Goal: Information Seeking & Learning: Learn about a topic

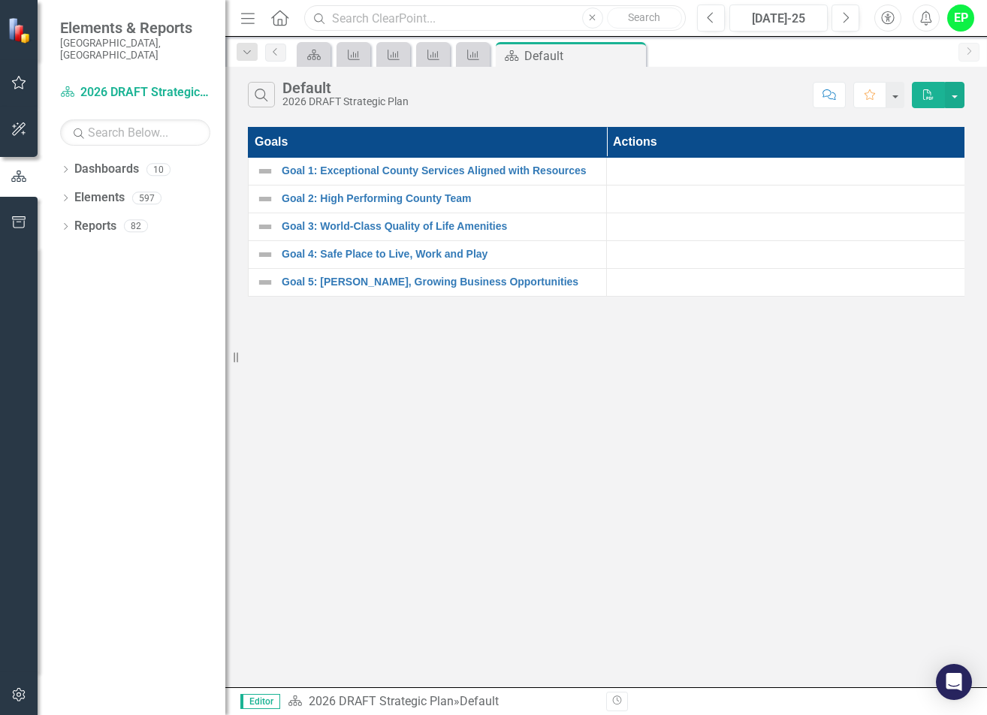
click at [340, 25] on input "text" at bounding box center [494, 18] width 381 height 26
type input "Tonnage"
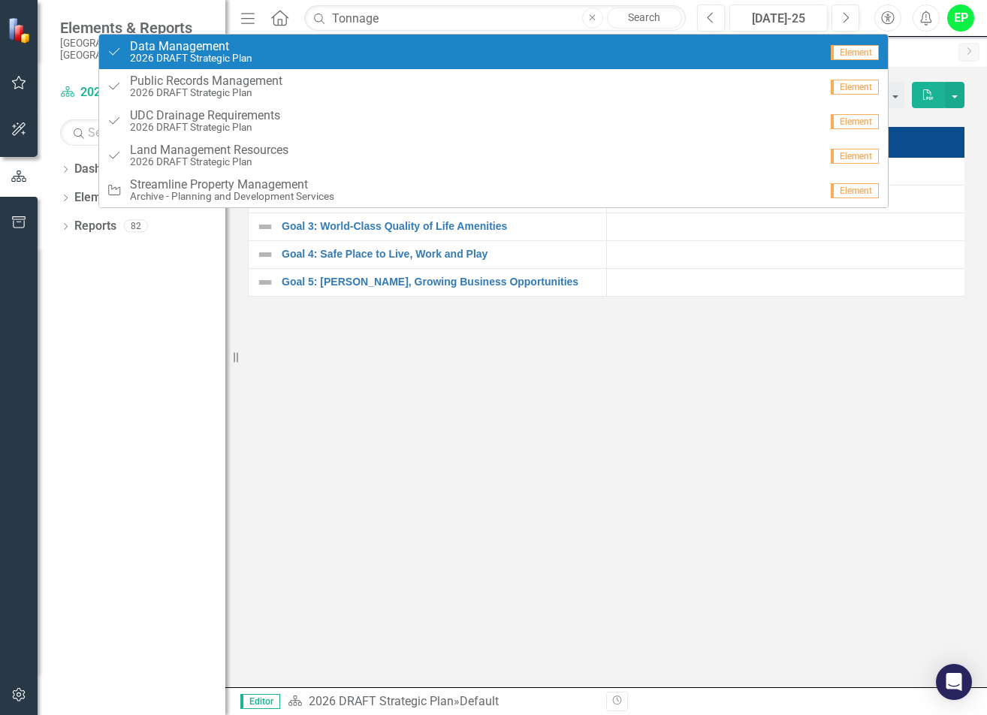
click at [603, 11] on div "Close Search" at bounding box center [632, 18] width 100 height 21
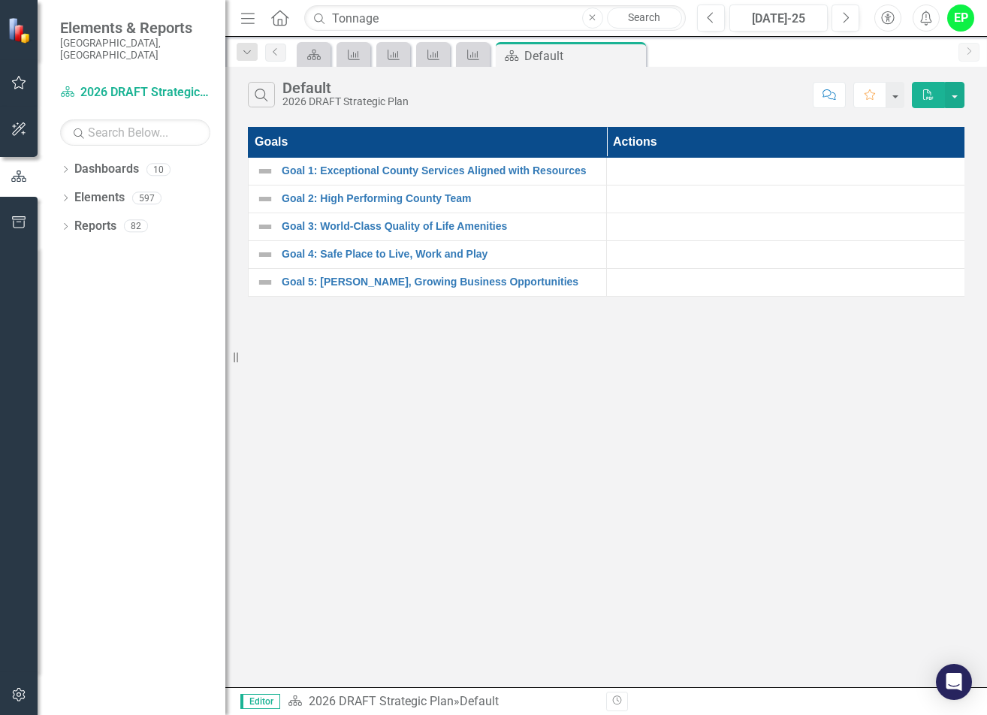
click at [585, 19] on button "Close" at bounding box center [592, 18] width 21 height 21
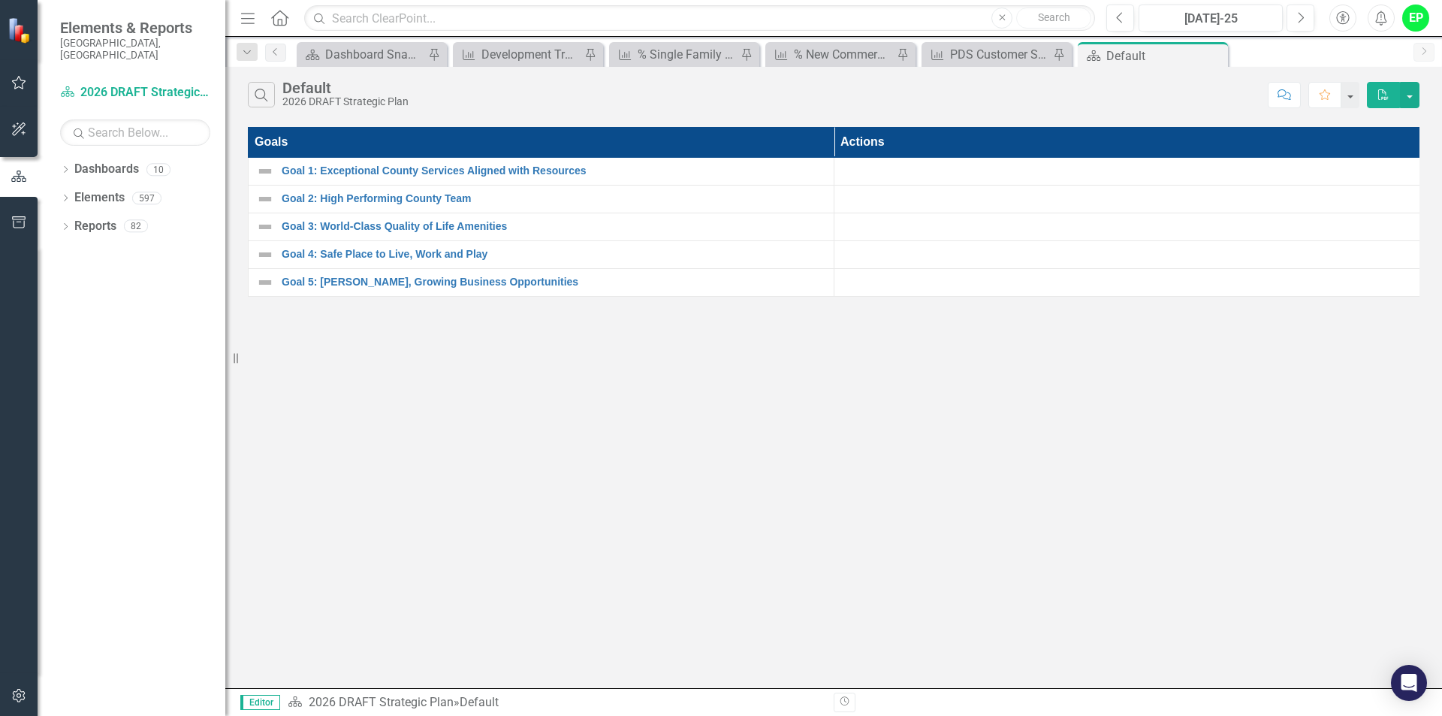
click at [368, 44] on div "Dashboard Dashboard Snapshot Pin" at bounding box center [372, 54] width 150 height 25
click at [375, 53] on div "Dashboard Snapshot" at bounding box center [374, 54] width 99 height 19
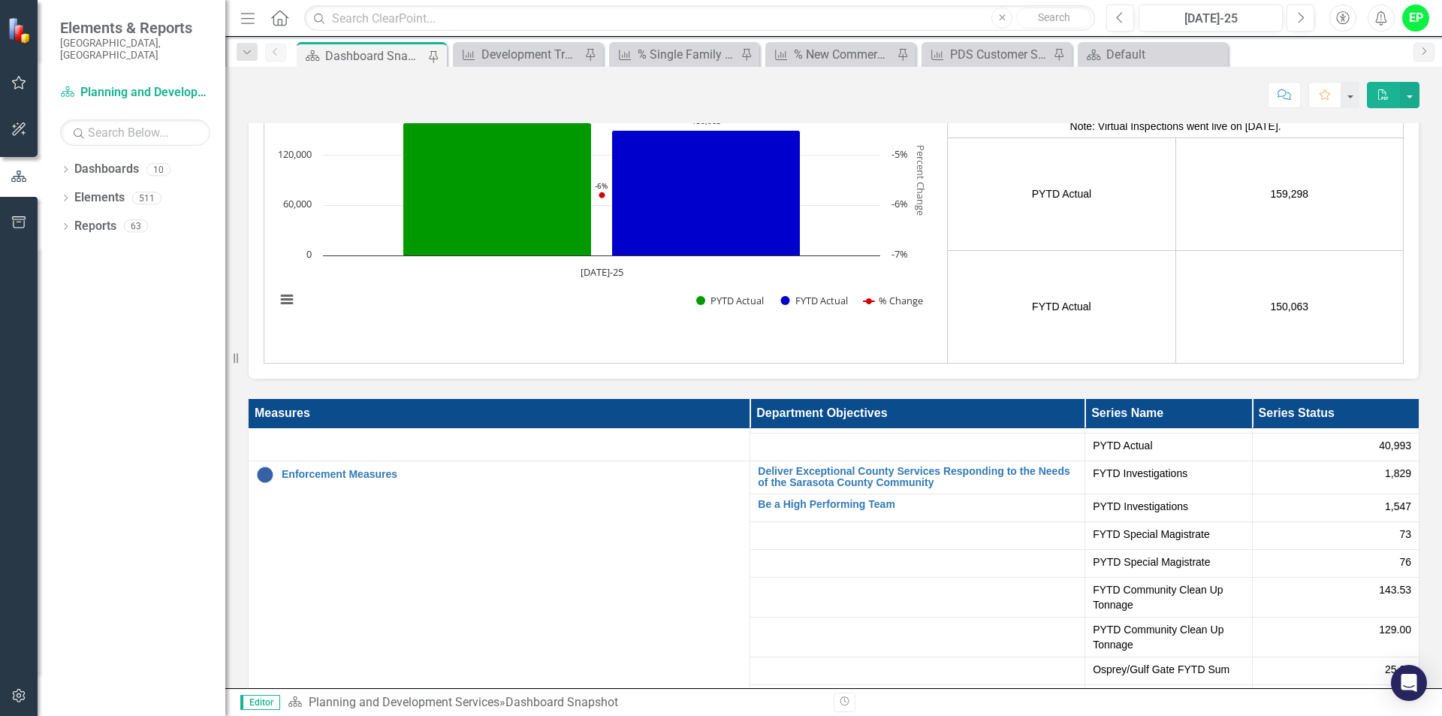
scroll to position [3556, 0]
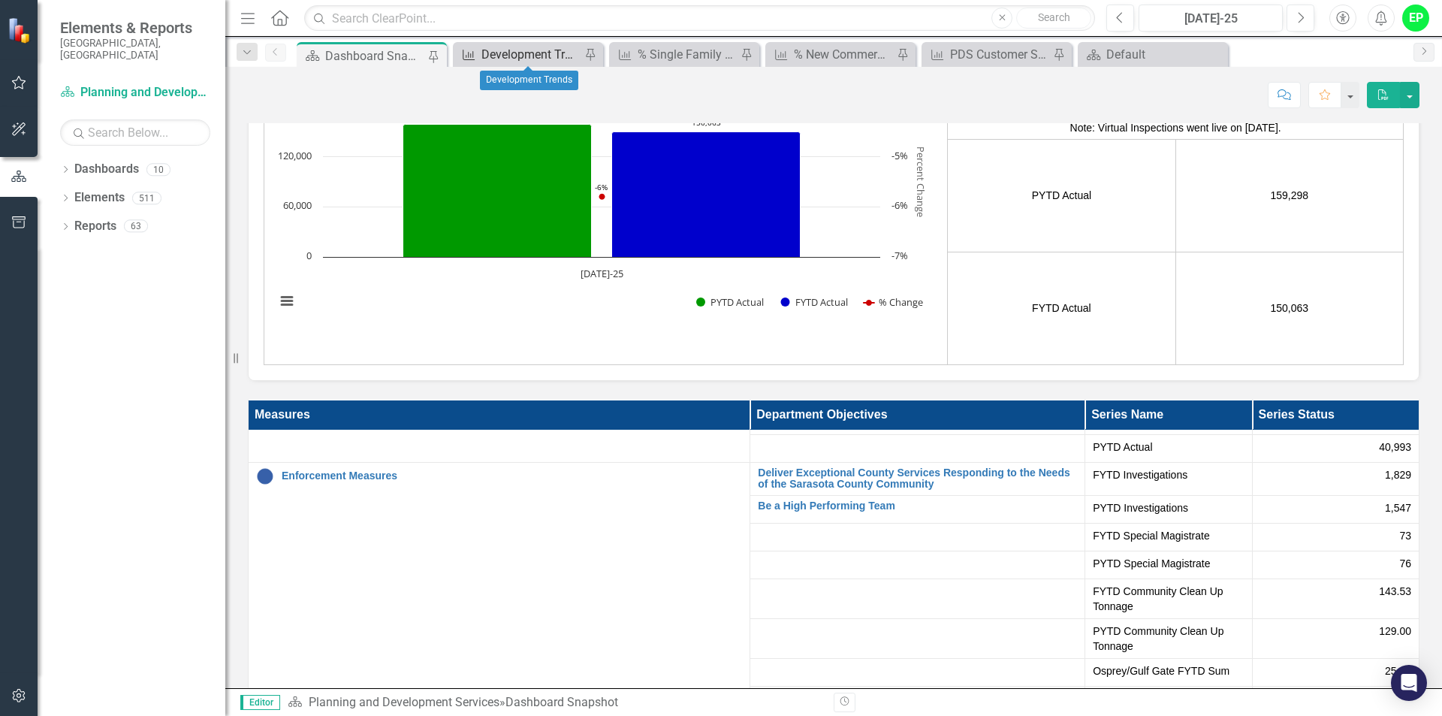
click at [537, 59] on div "Development Trends" at bounding box center [530, 54] width 99 height 19
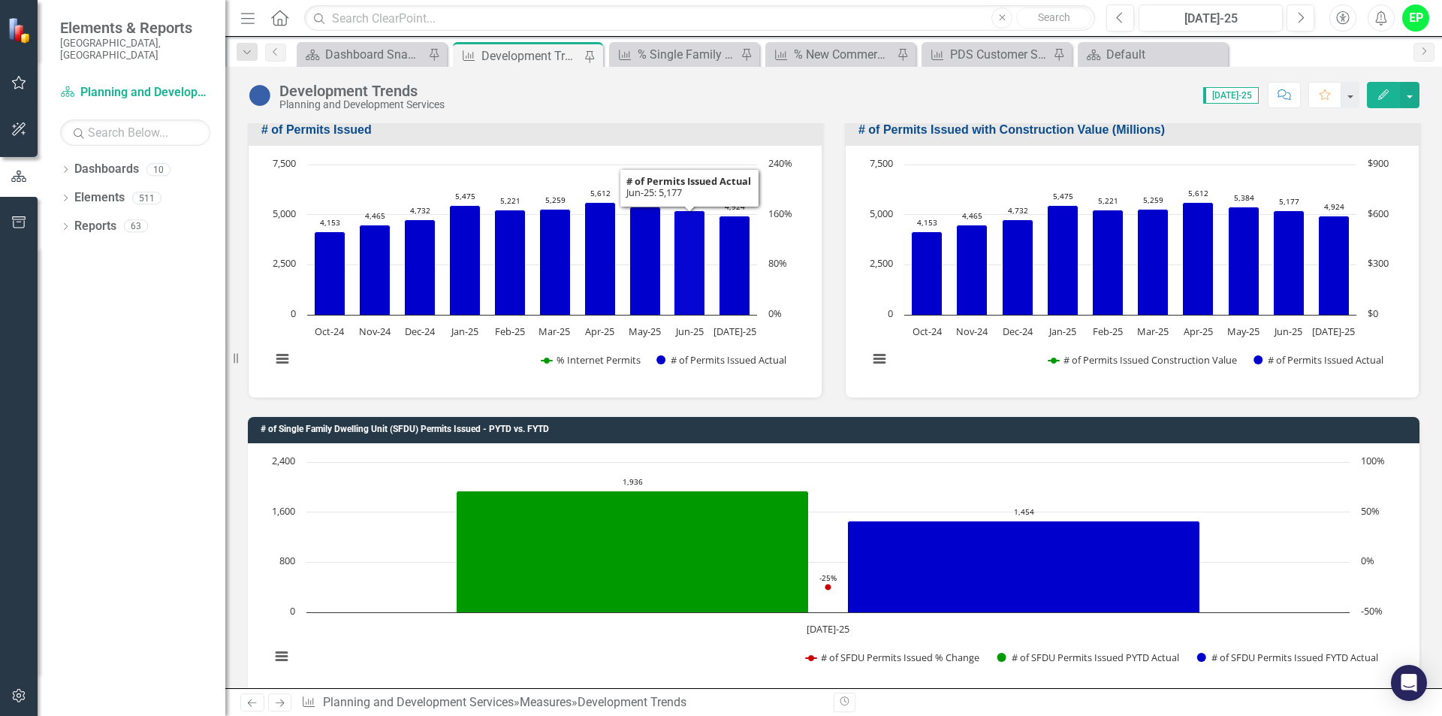
scroll to position [526, 0]
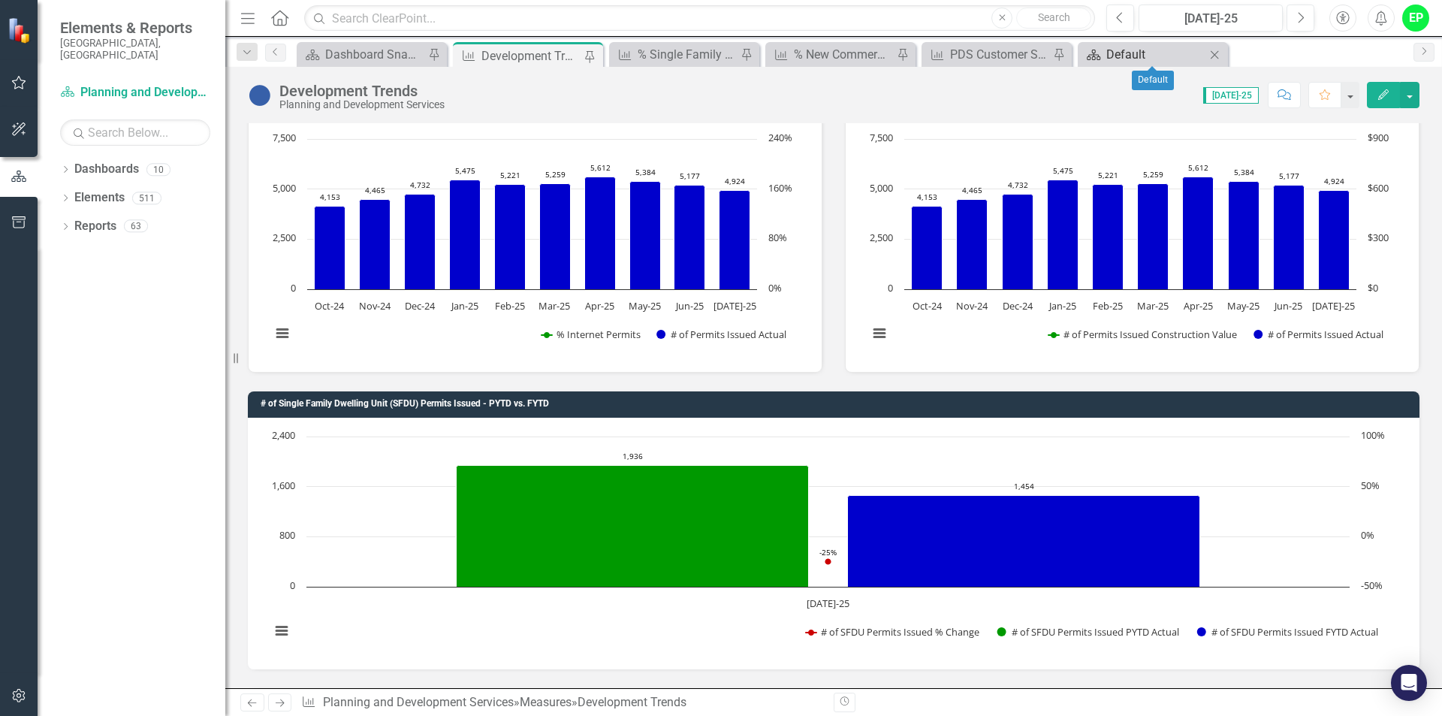
click at [986, 59] on div "Default" at bounding box center [1155, 54] width 99 height 19
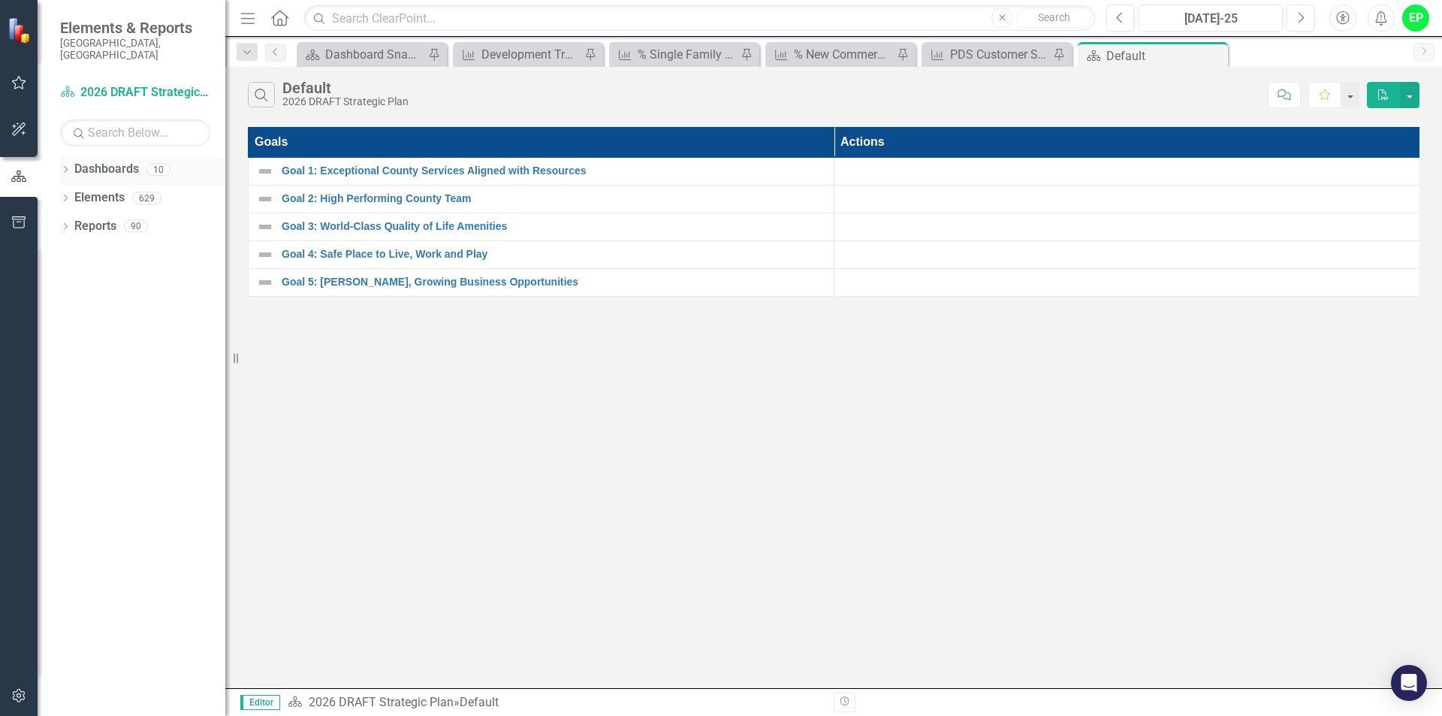
click at [129, 161] on link "Dashboards" at bounding box center [106, 169] width 65 height 17
click at [128, 162] on link "Dashboards" at bounding box center [106, 169] width 65 height 17
click at [67, 167] on icon "Dropdown" at bounding box center [65, 171] width 11 height 8
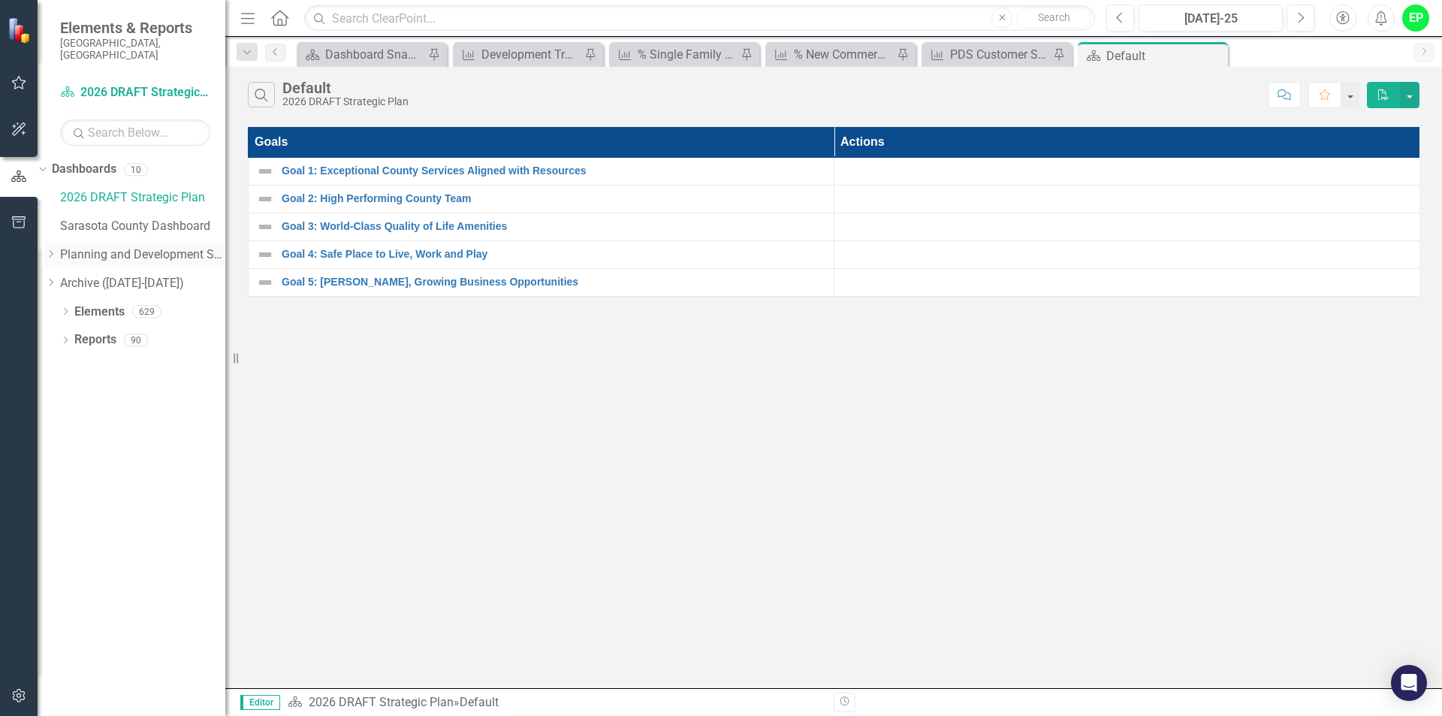
click at [140, 246] on link "Planning and Development Services" at bounding box center [142, 254] width 165 height 17
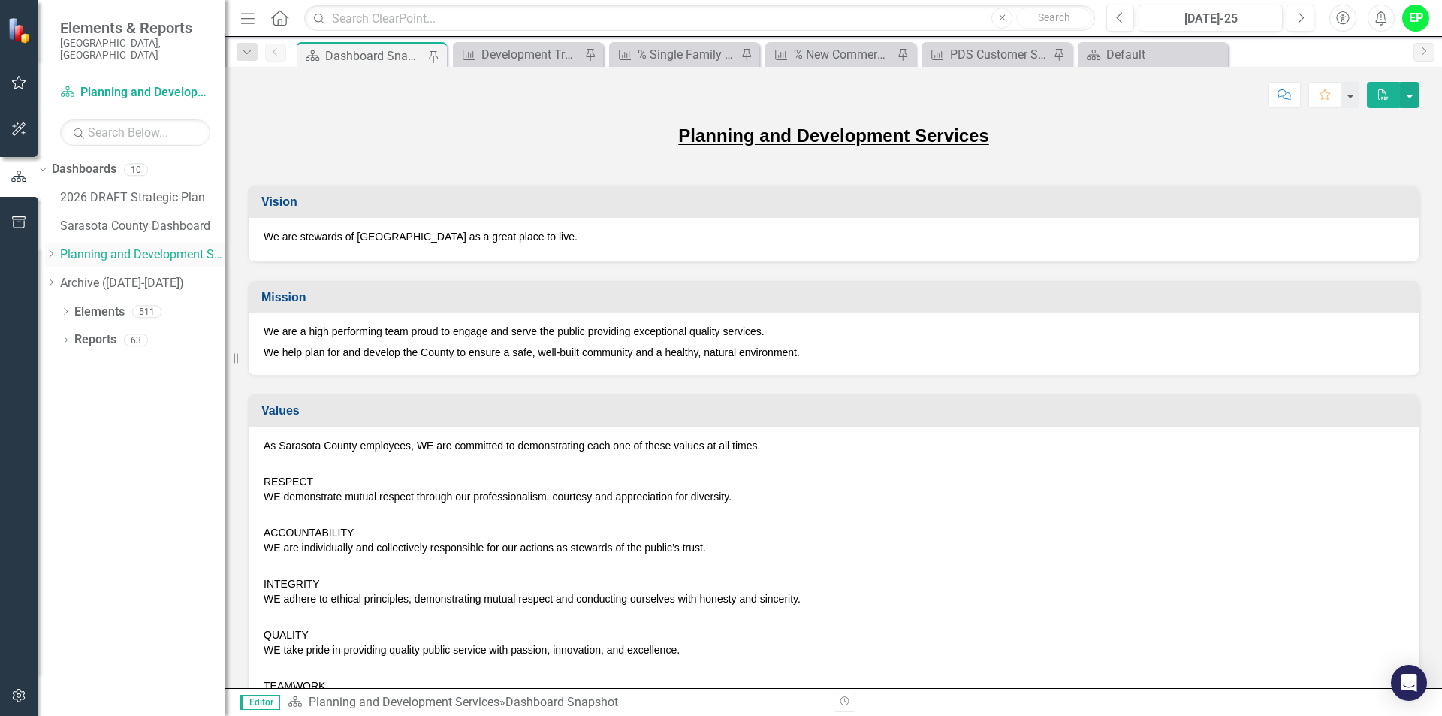
click at [56, 249] on icon "Dropdown" at bounding box center [50, 253] width 11 height 9
drag, startPoint x: 193, startPoint y: 357, endPoint x: 186, endPoint y: 348, distance: 10.7
click at [193, 339] on link "Code Enforcement" at bounding box center [142, 330] width 165 height 17
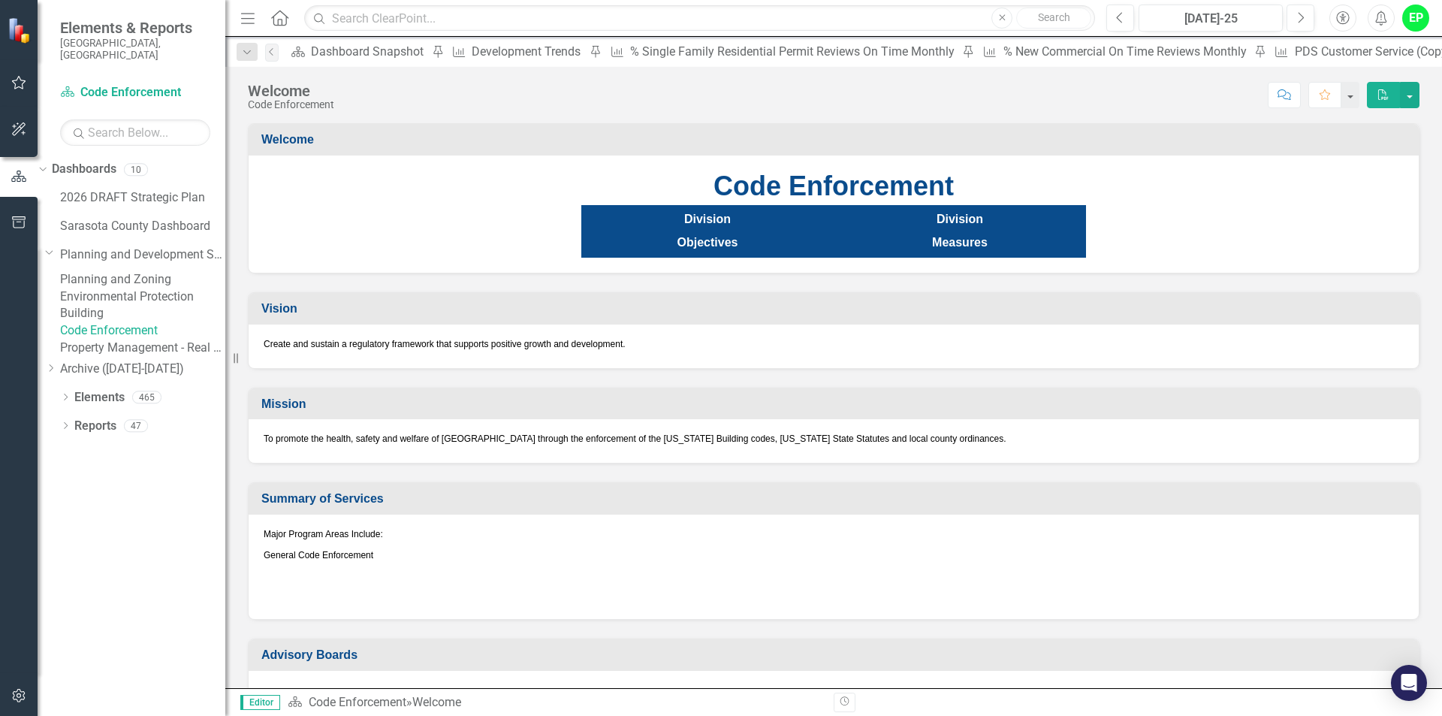
click at [161, 357] on link "Property Management - Real Estate Services" at bounding box center [142, 347] width 165 height 17
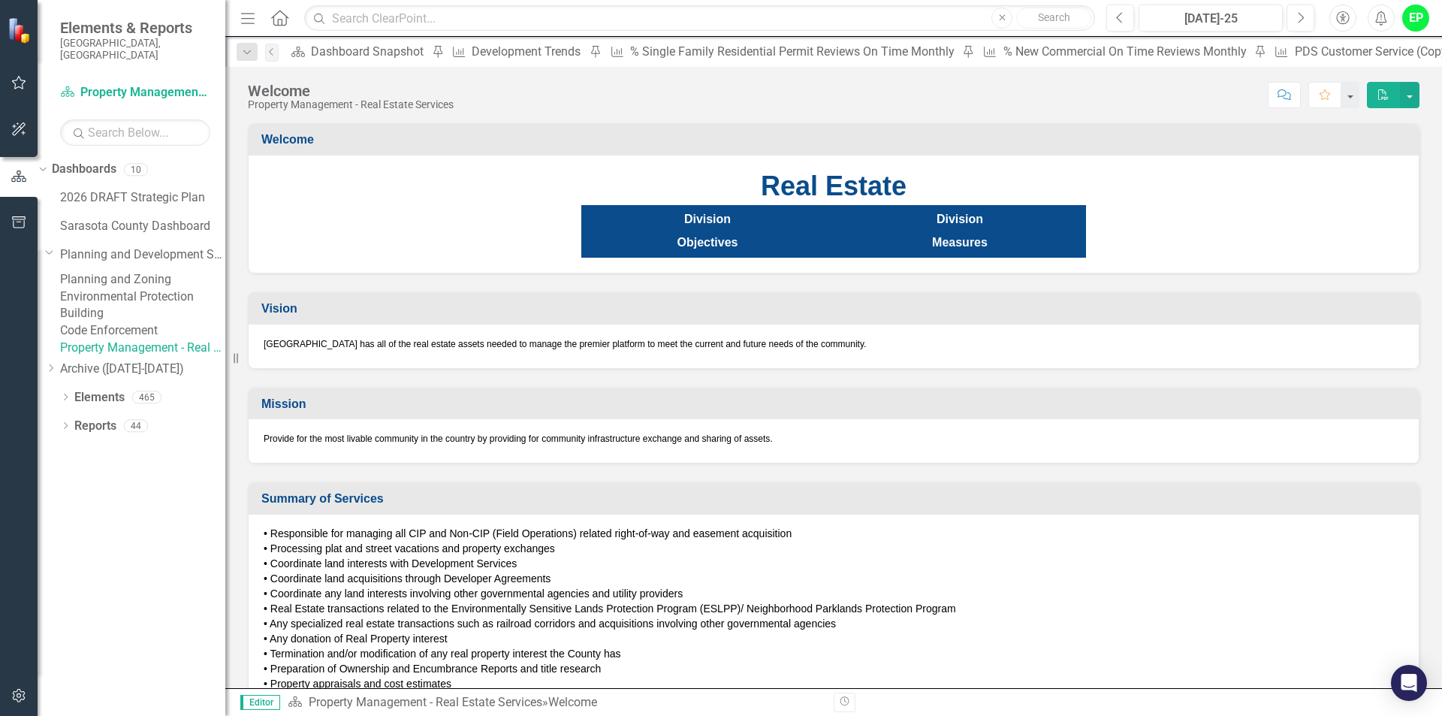
click at [122, 271] on link "Planning and Zoning" at bounding box center [142, 279] width 165 height 17
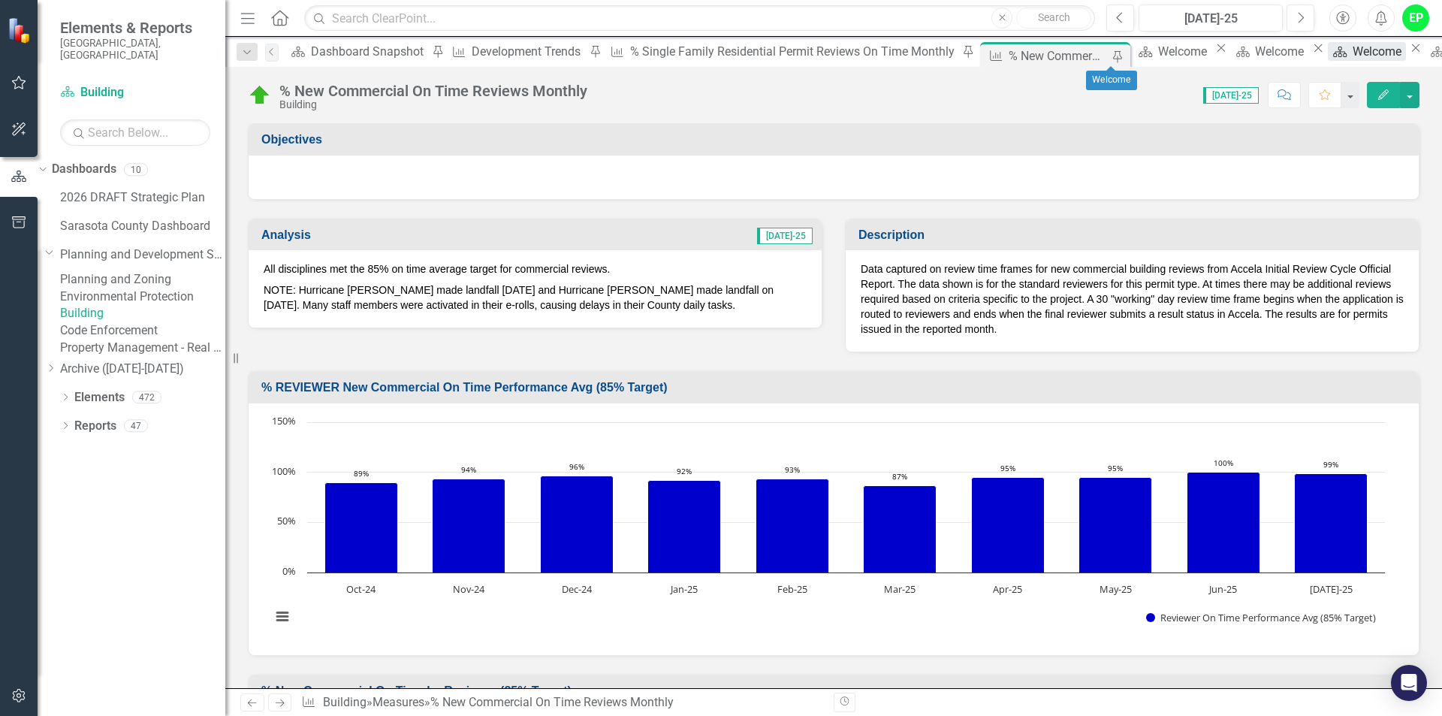
click at [986, 55] on div "Welcome" at bounding box center [1378, 51] width 53 height 19
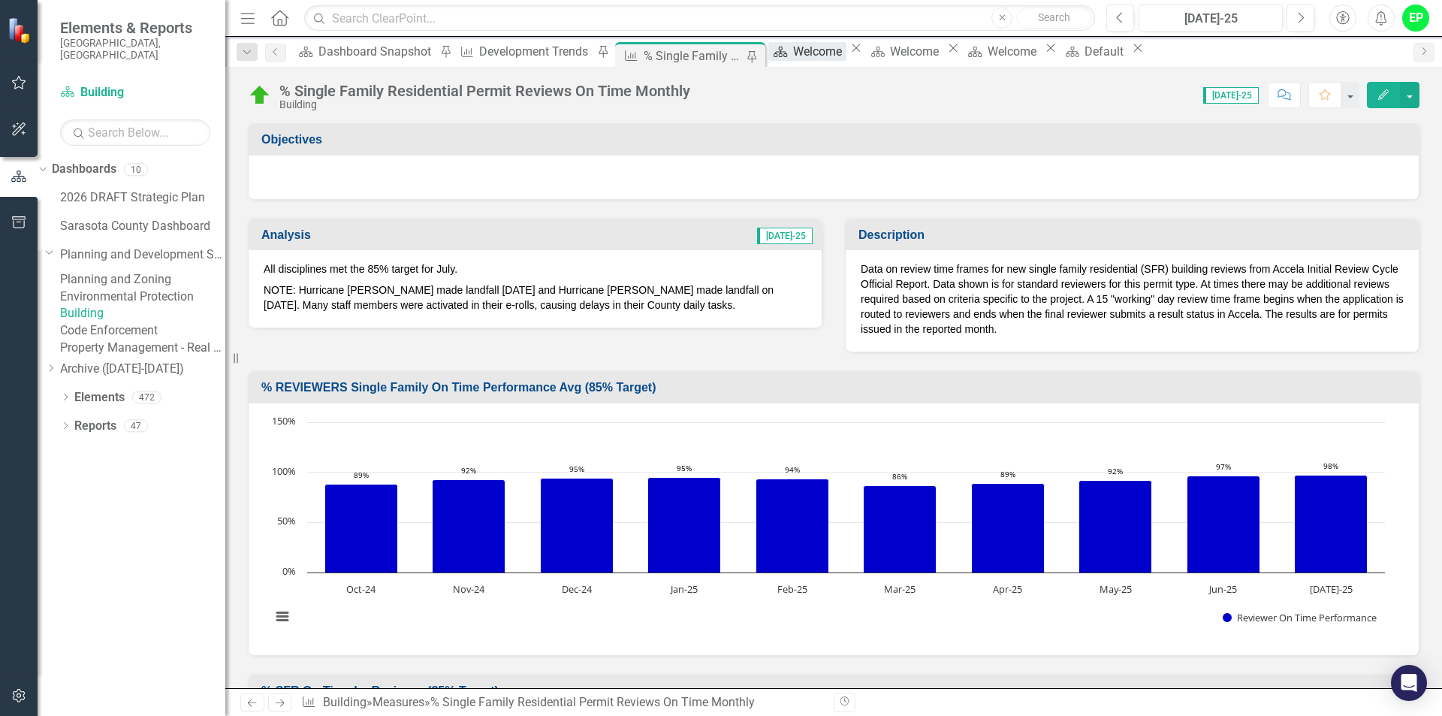
click at [821, 50] on div "Welcome" at bounding box center [819, 51] width 53 height 19
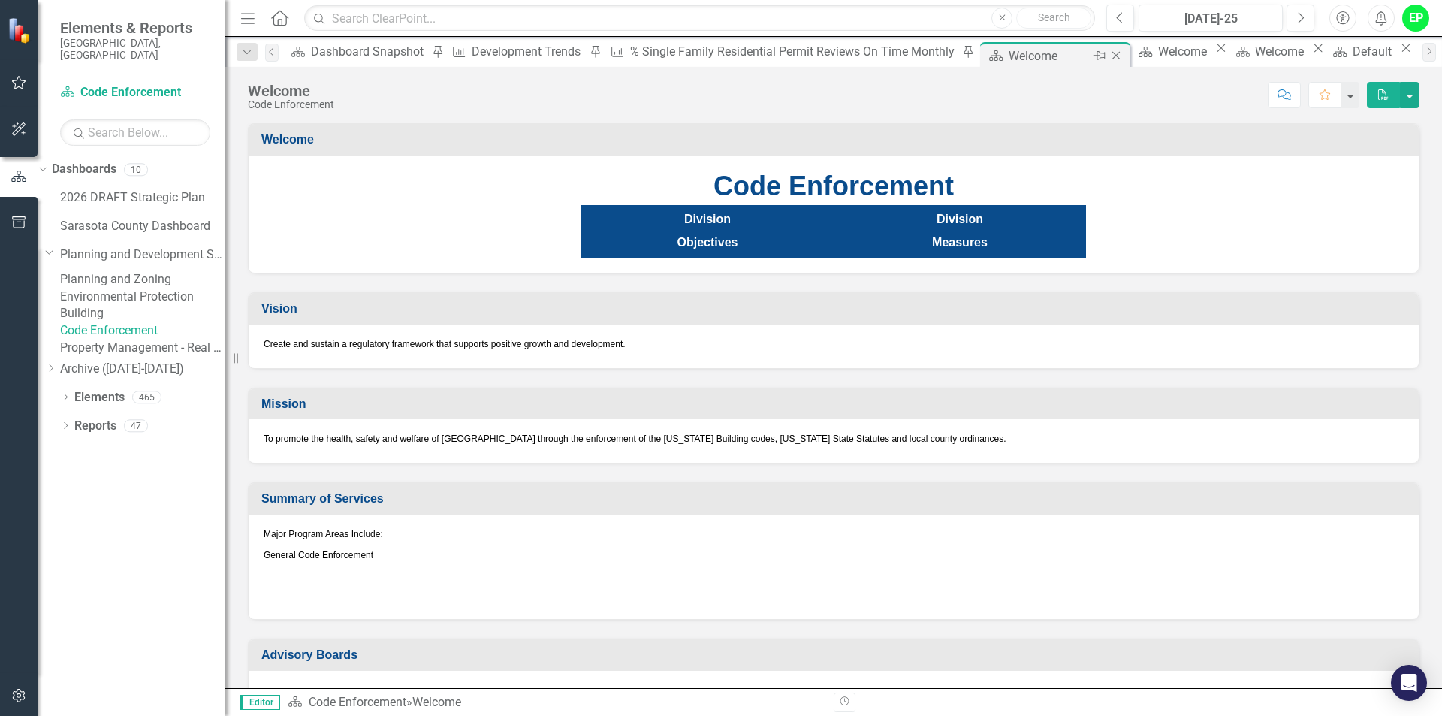
click at [986, 54] on icon "Close" at bounding box center [1115, 56] width 15 height 12
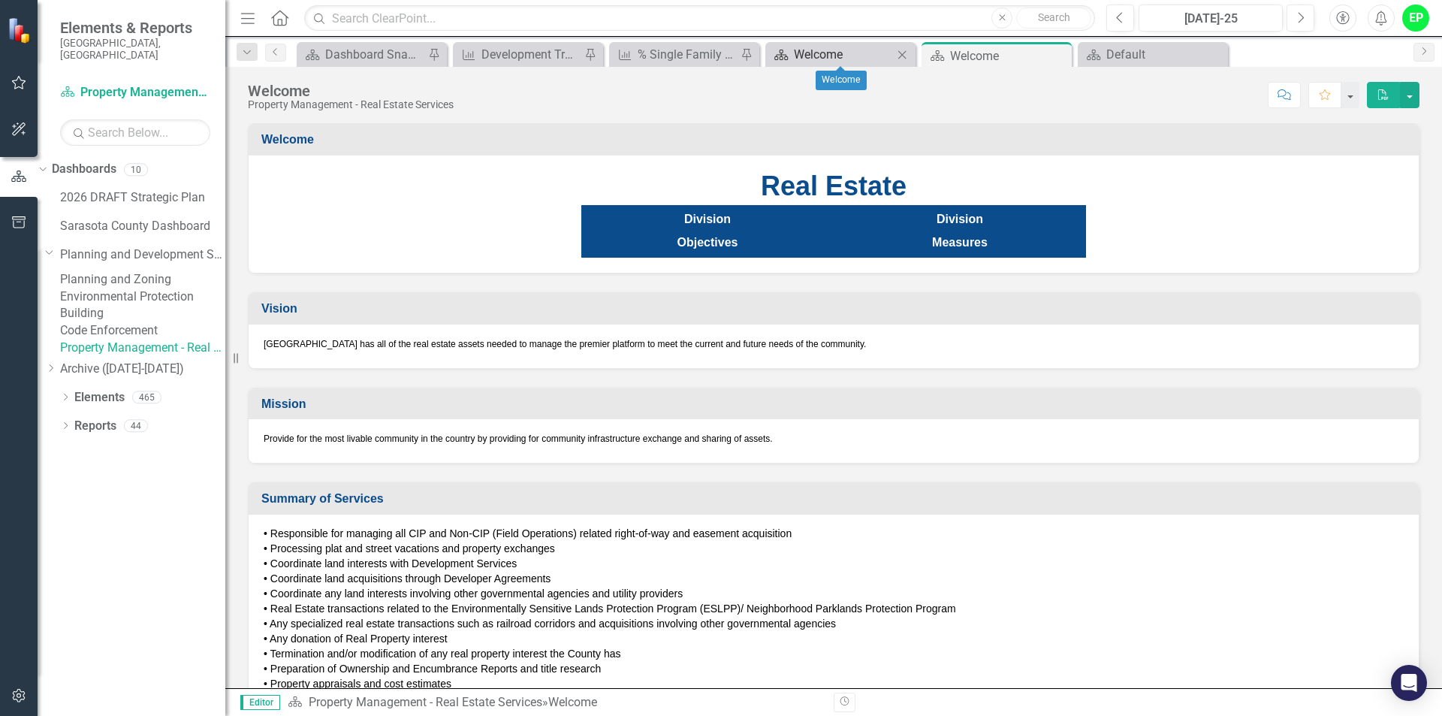
click at [876, 51] on div "Welcome" at bounding box center [843, 54] width 99 height 19
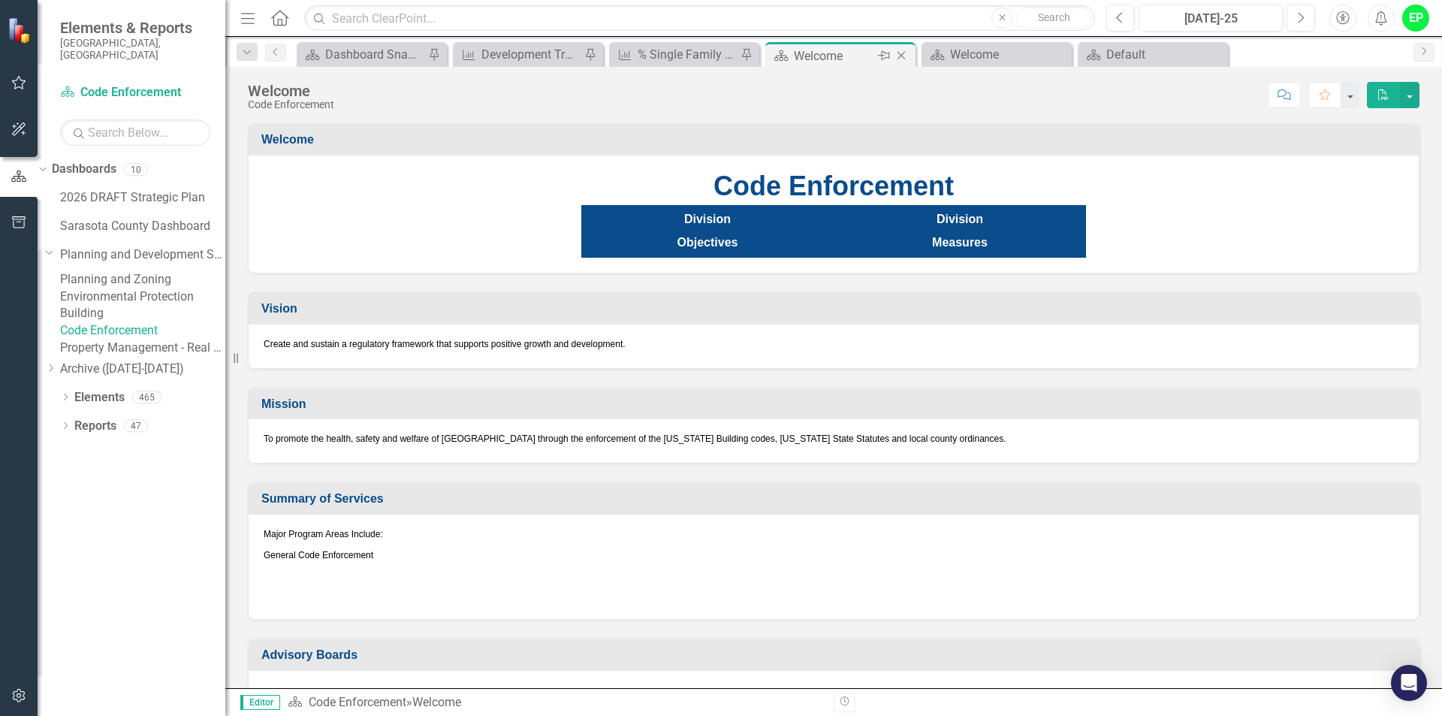
click at [906, 52] on icon "Close" at bounding box center [901, 56] width 15 height 12
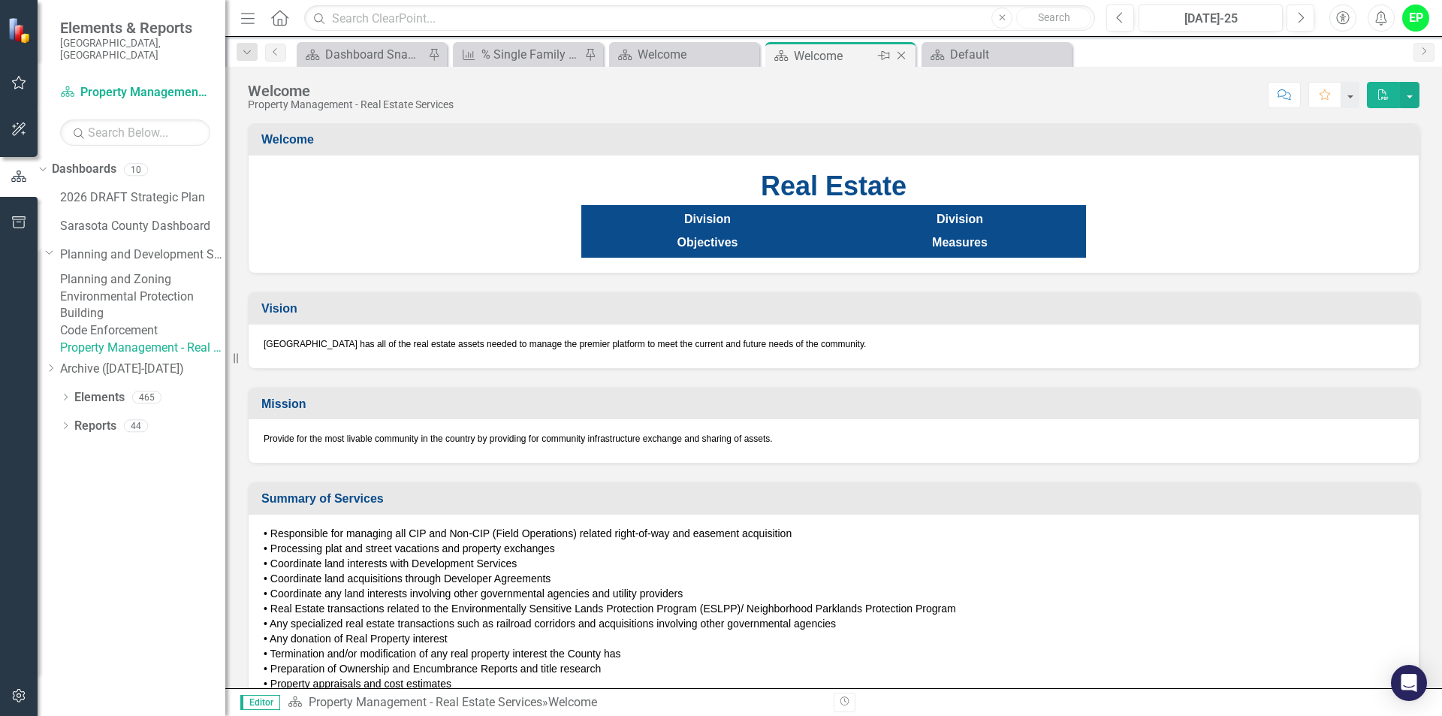
click at [905, 54] on icon "Close" at bounding box center [901, 56] width 15 height 12
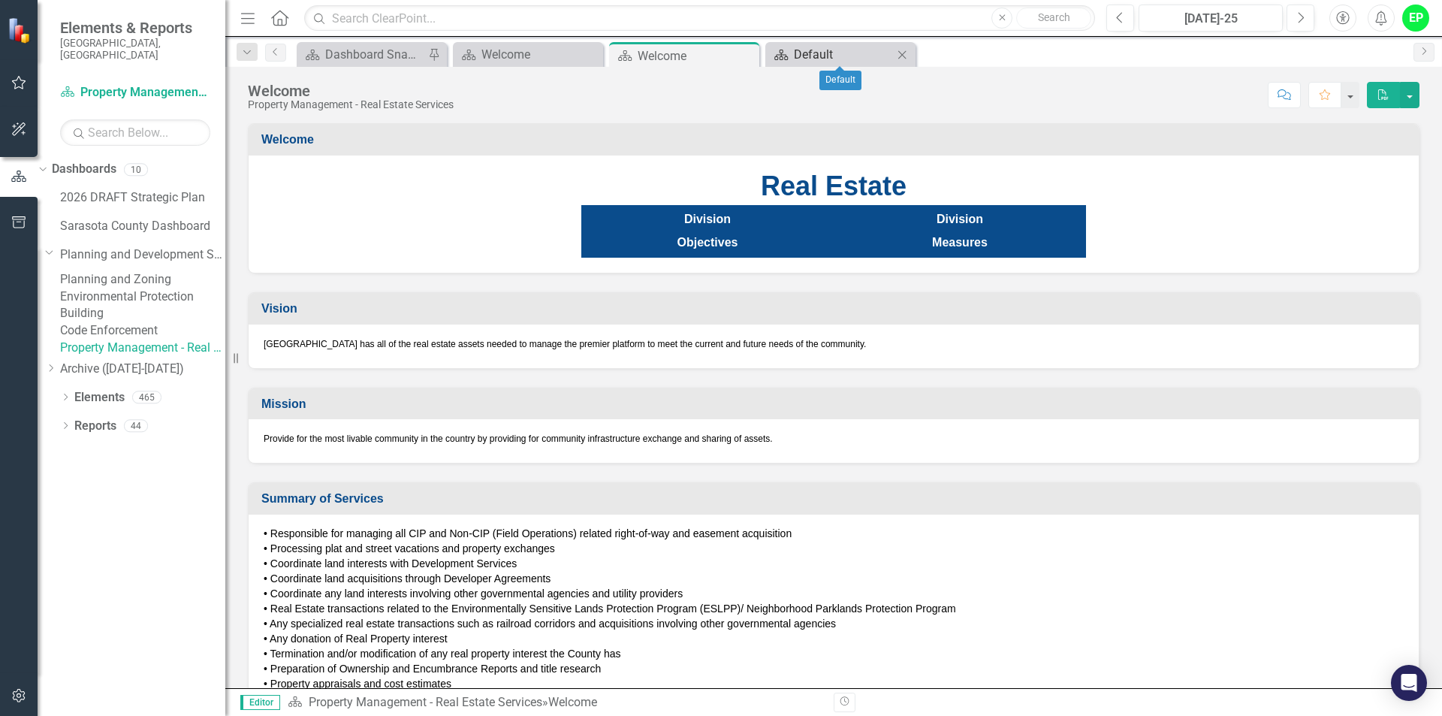
click at [846, 46] on div "Default" at bounding box center [843, 54] width 99 height 19
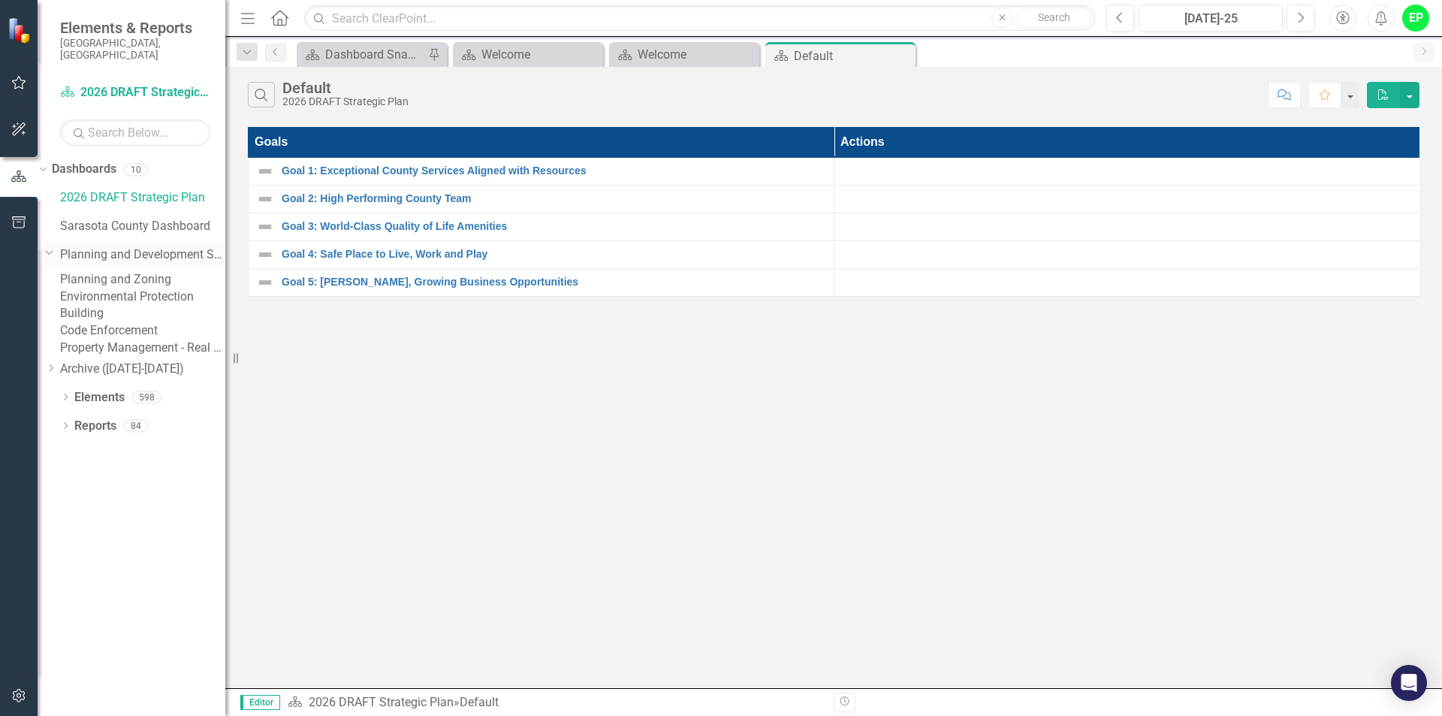
click at [125, 246] on link "Planning and Development Services" at bounding box center [142, 254] width 165 height 17
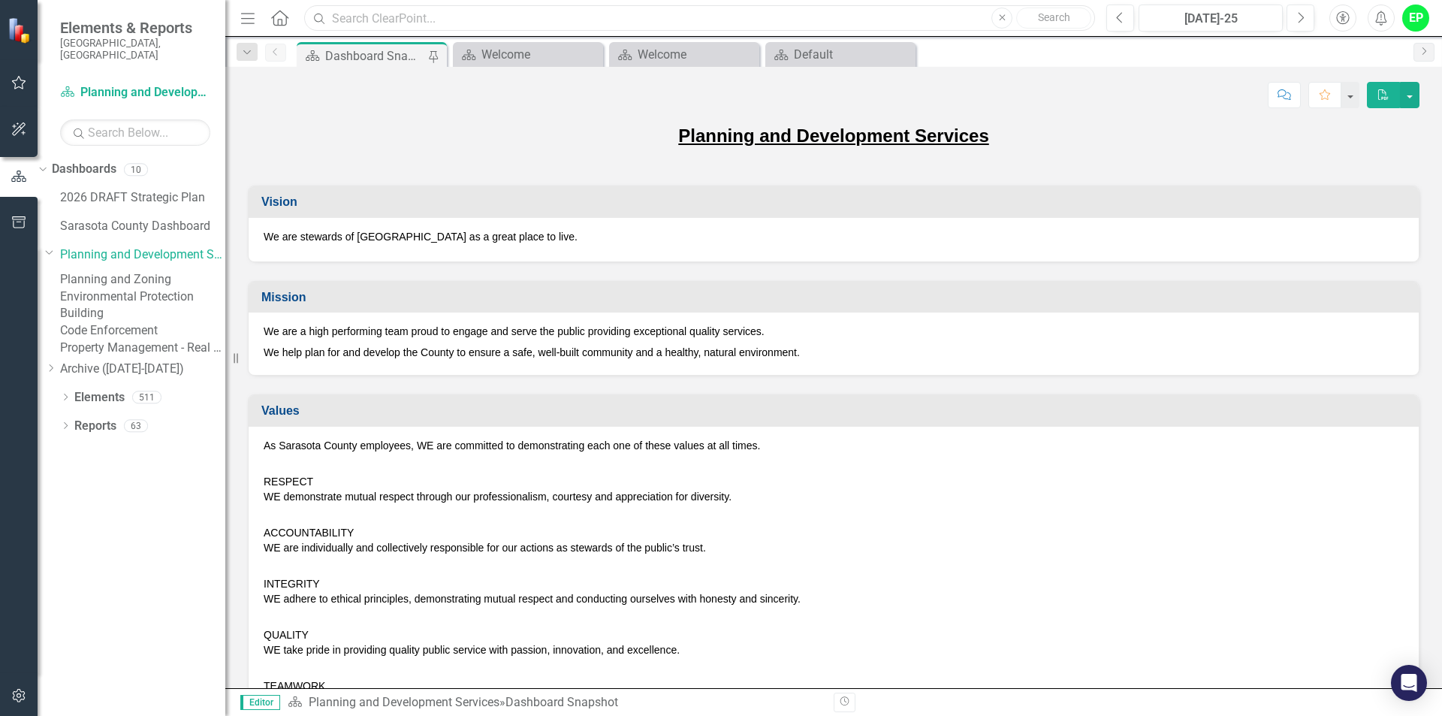
click at [759, 17] on input "text" at bounding box center [699, 18] width 791 height 26
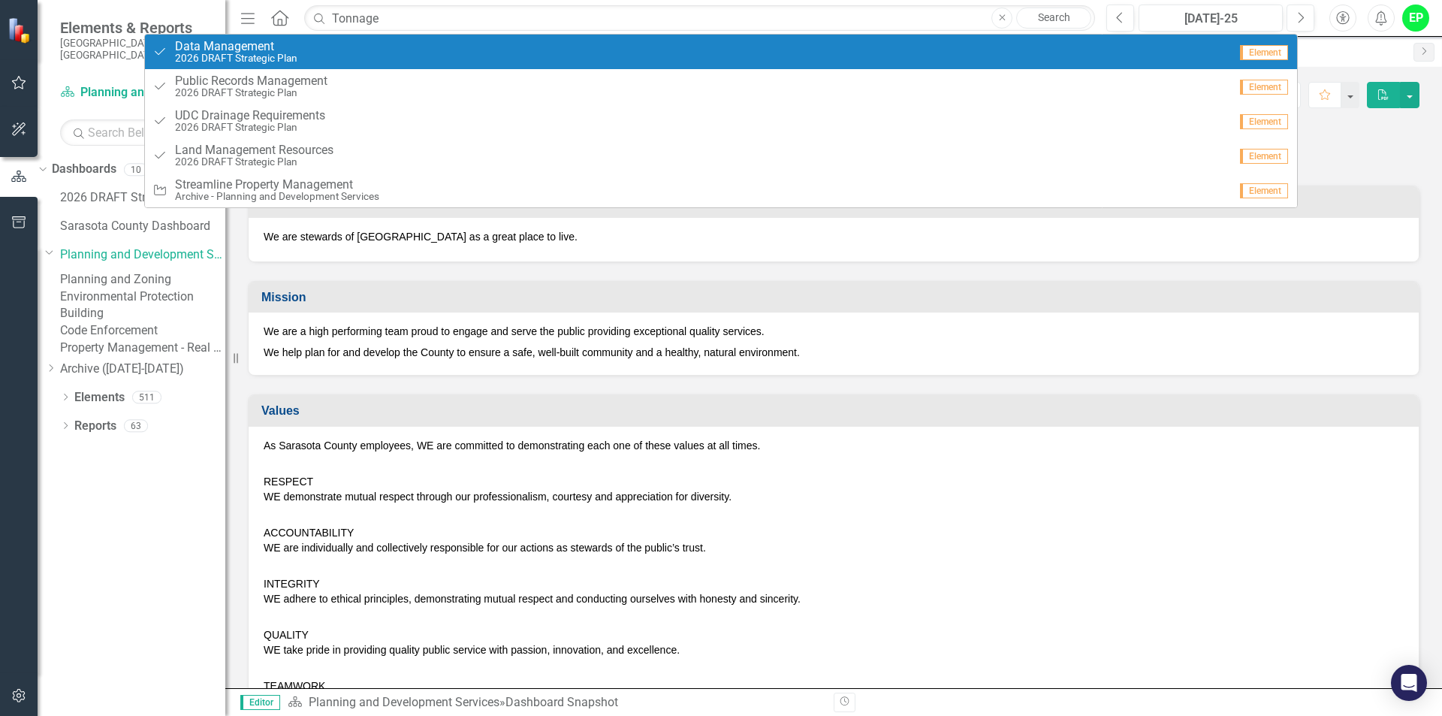
click at [260, 49] on span "Data Management" at bounding box center [236, 47] width 122 height 14
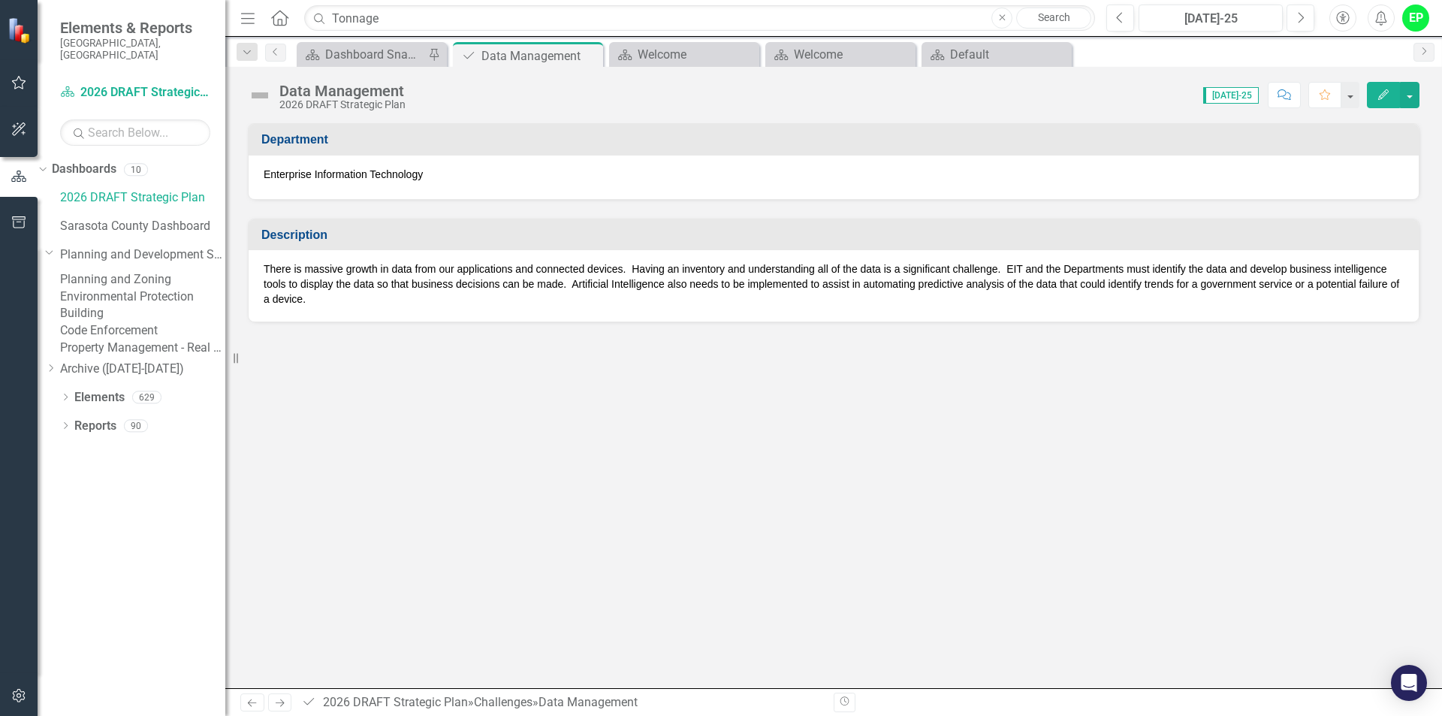
click at [770, 119] on div "Data Management 2026 DRAFT Strategic Plan Score: N/A [DATE]-25 Completed Commen…" at bounding box center [833, 377] width 1217 height 621
click at [594, 58] on icon "Close" at bounding box center [588, 56] width 15 height 12
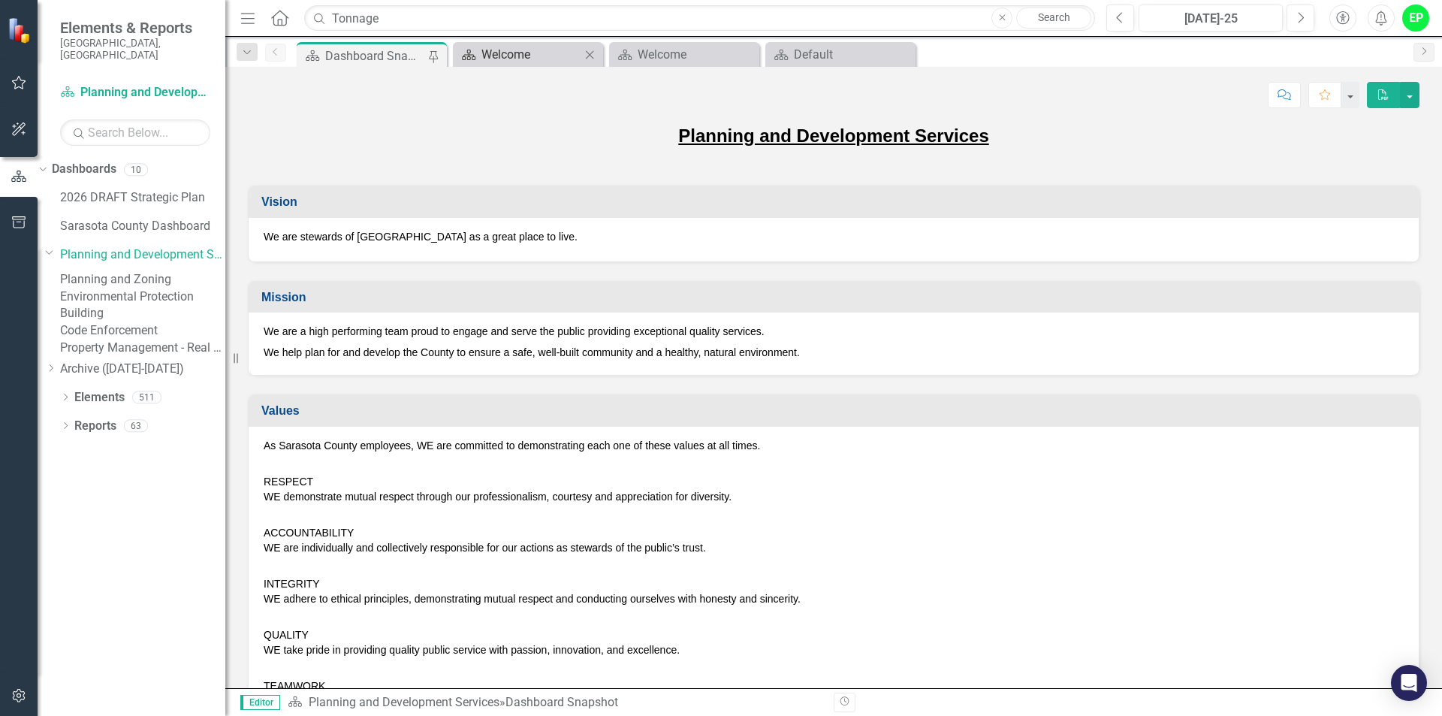
click at [529, 47] on div "Welcome" at bounding box center [530, 54] width 99 height 19
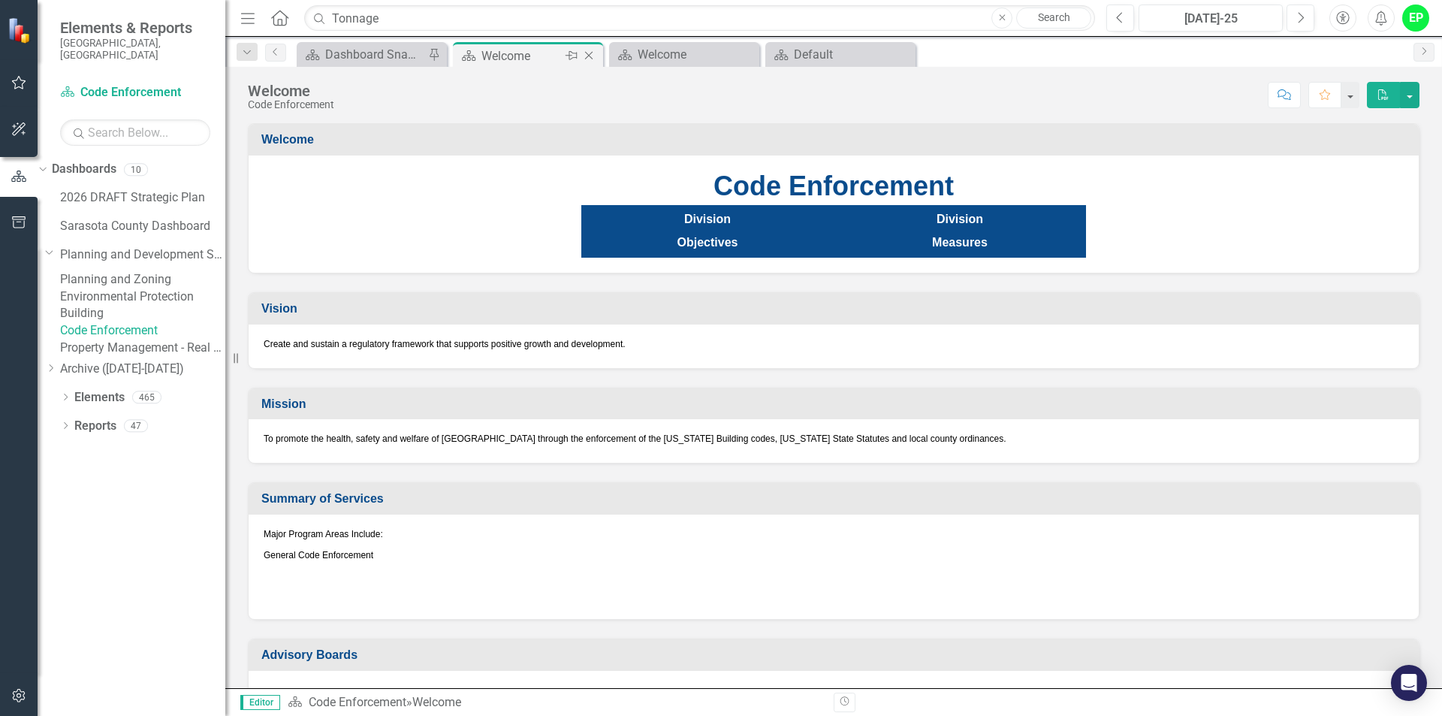
click at [594, 56] on icon "Close" at bounding box center [588, 56] width 15 height 12
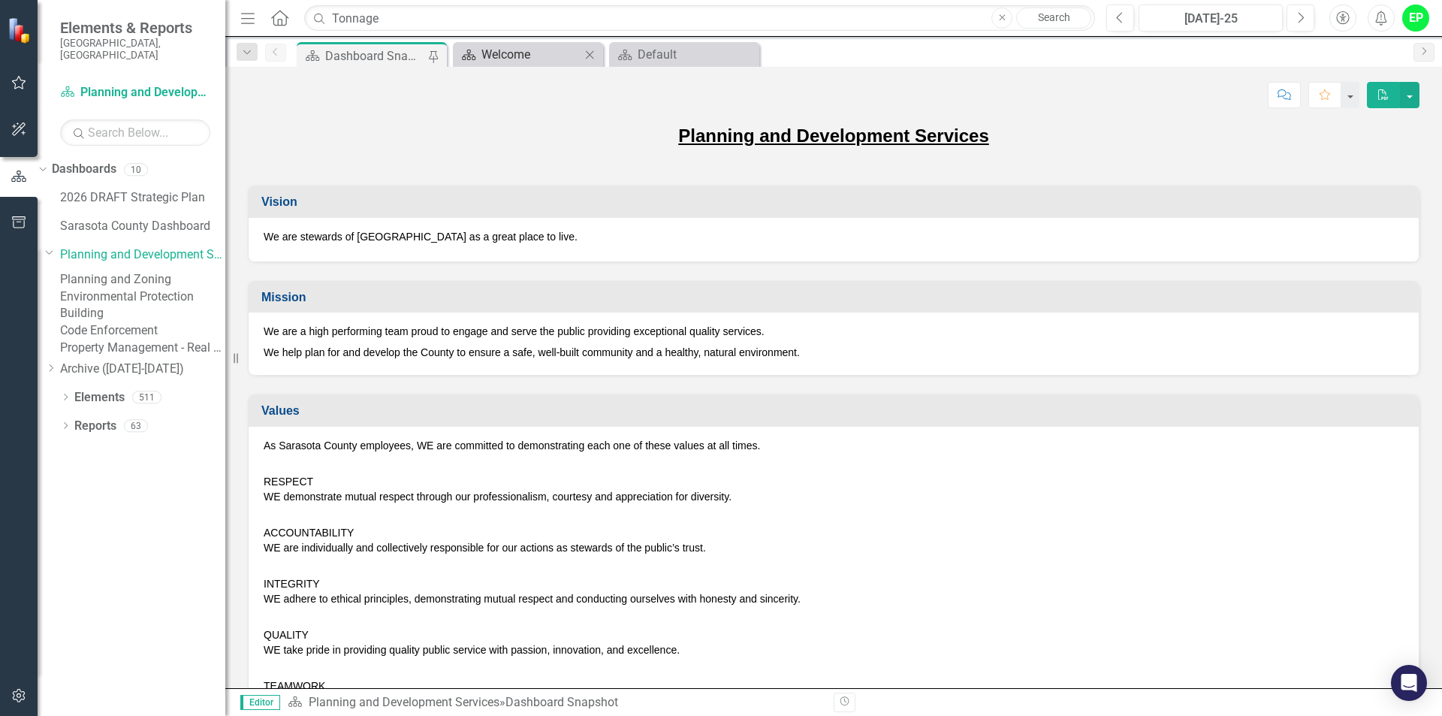
click at [537, 47] on div "Welcome" at bounding box center [530, 54] width 99 height 19
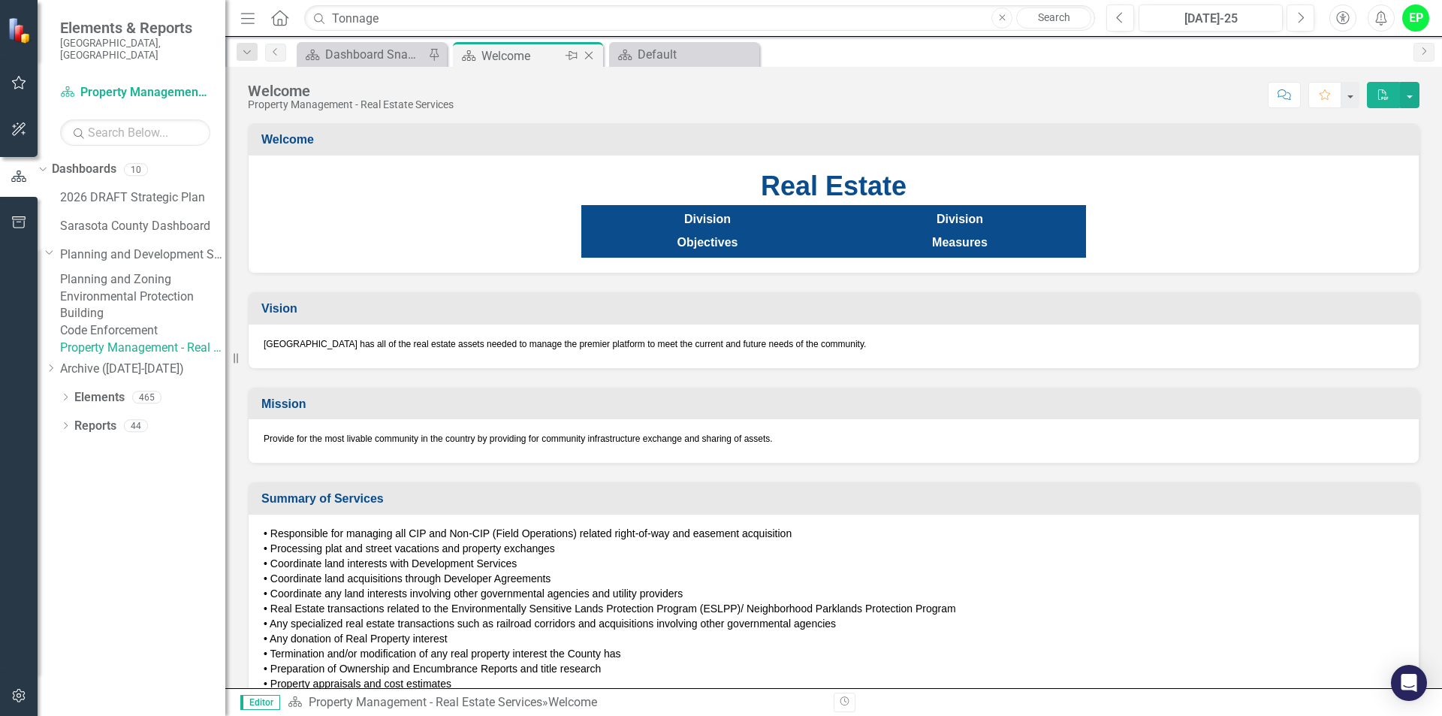
click at [590, 56] on icon "Close" at bounding box center [588, 56] width 15 height 12
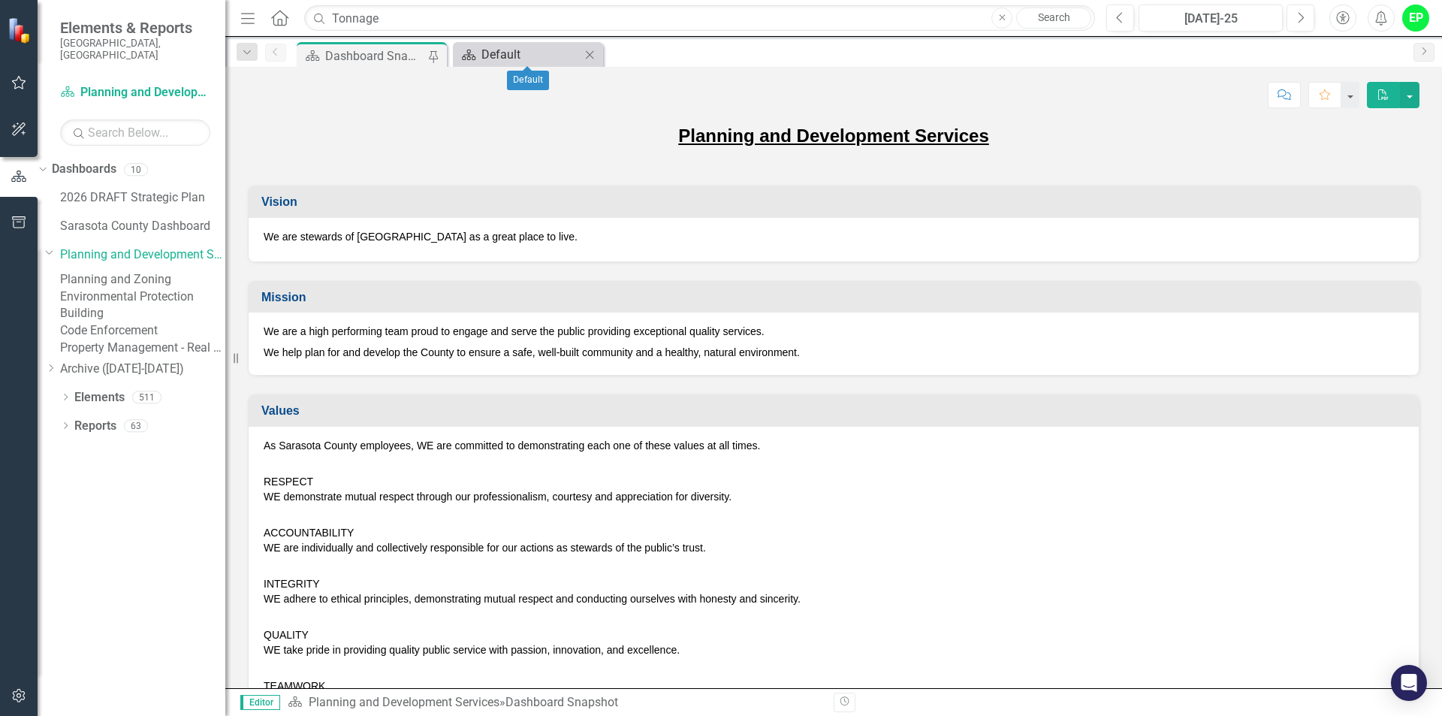
click at [562, 50] on div "Default" at bounding box center [530, 54] width 99 height 19
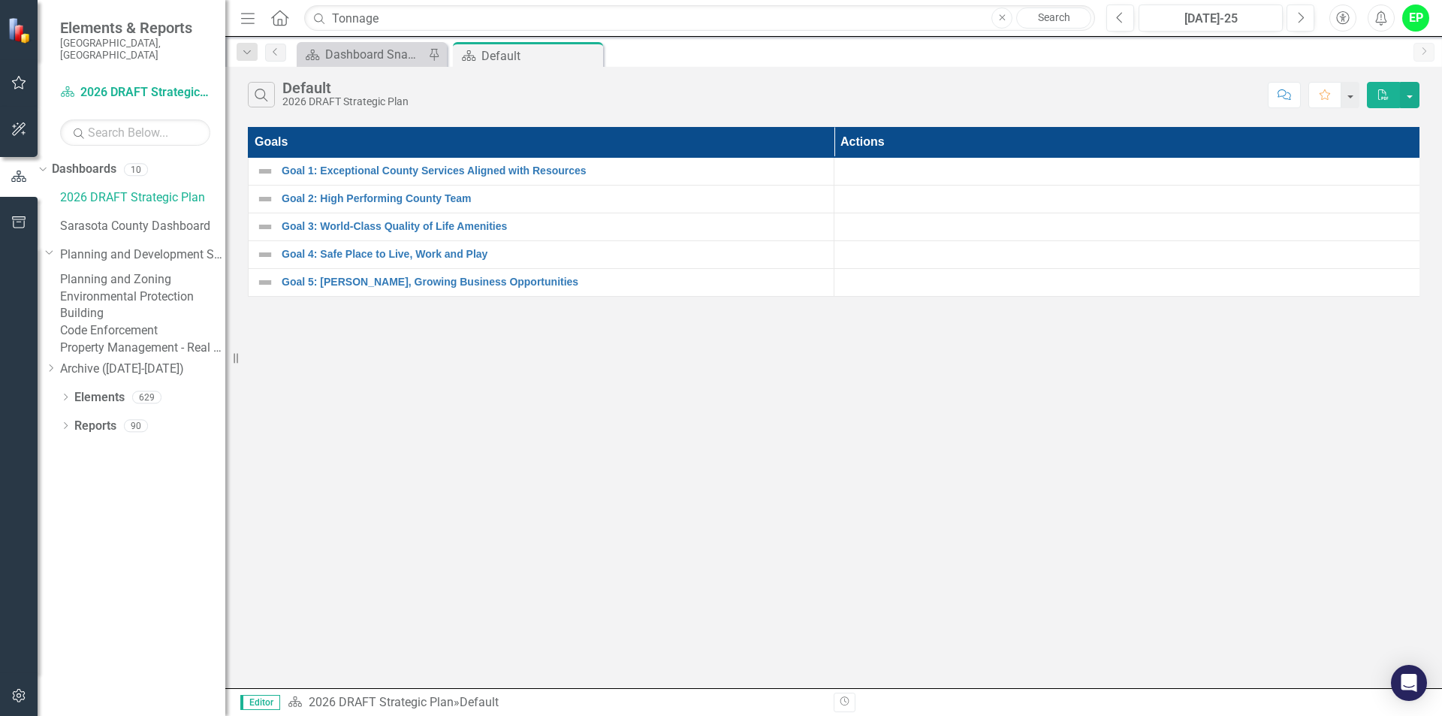
drag, startPoint x: 593, startPoint y: 52, endPoint x: 494, endPoint y: 59, distance: 98.7
click at [0, 0] on icon at bounding box center [0, 0] width 0 height 0
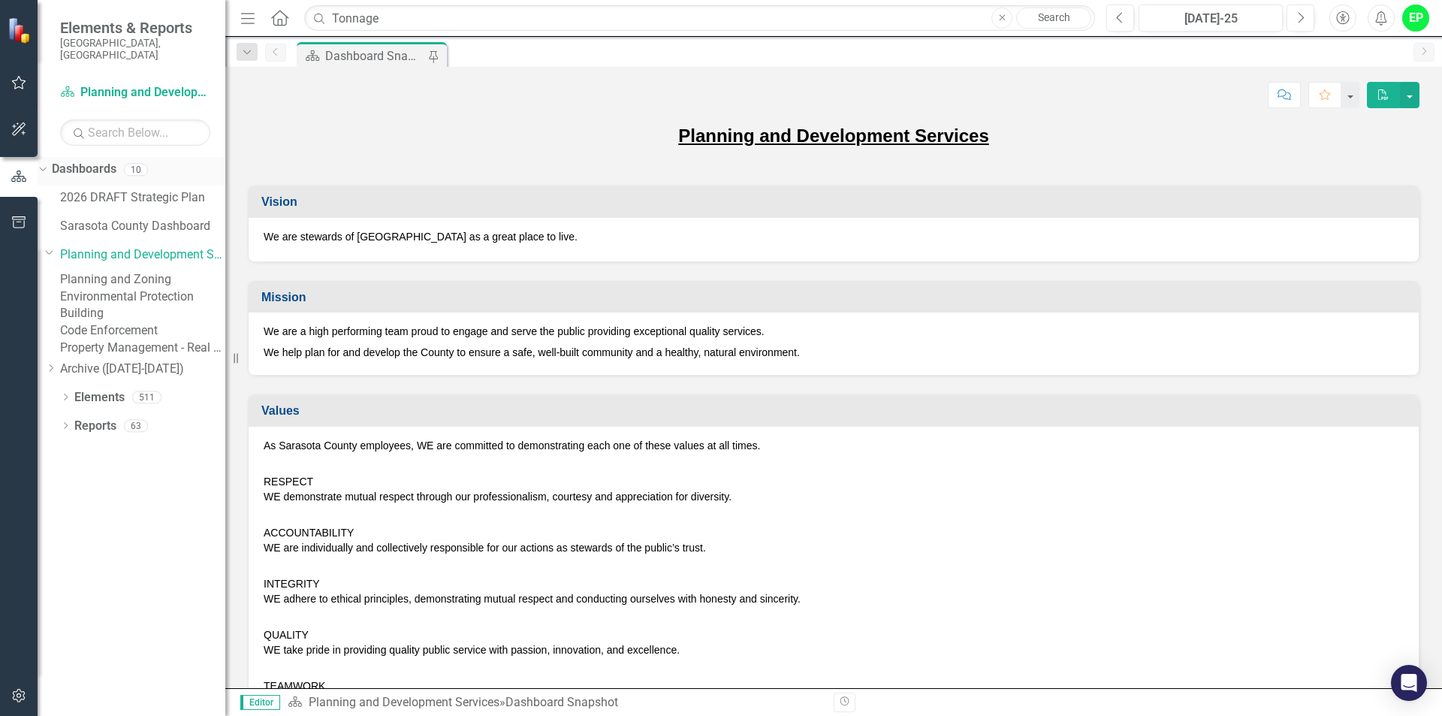
click at [78, 161] on link "Dashboards" at bounding box center [84, 169] width 65 height 17
click at [45, 164] on icon "Dropdown" at bounding box center [41, 169] width 8 height 11
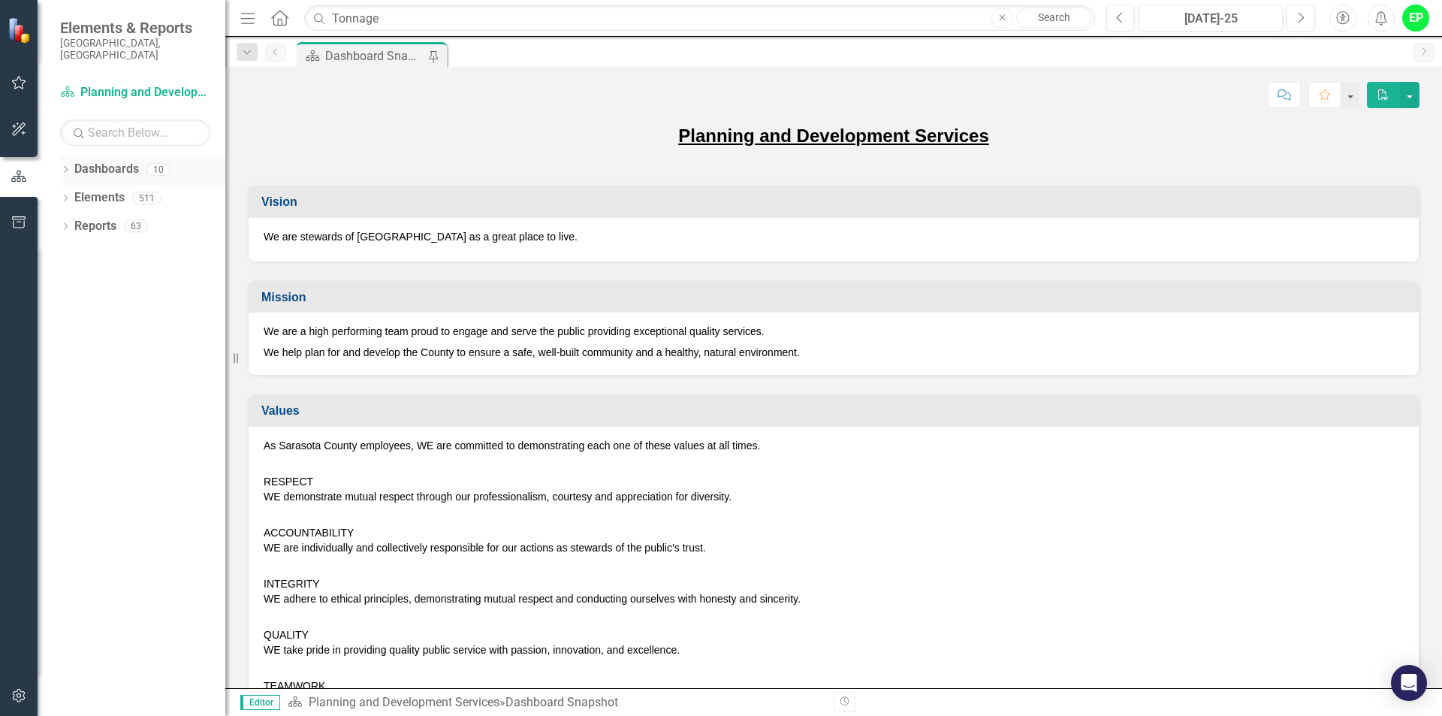
click at [68, 166] on icon at bounding box center [66, 169] width 4 height 7
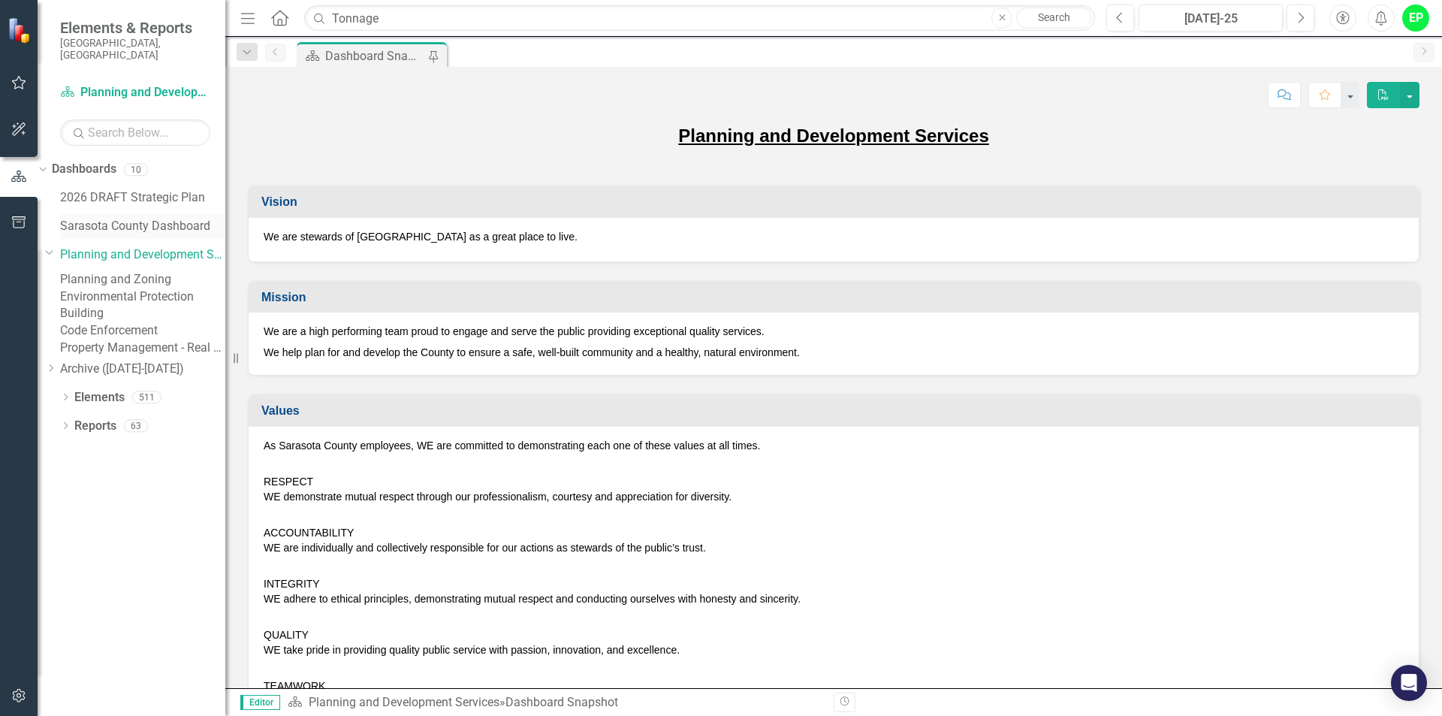
click at [131, 218] on link "Sarasota County Dashboard" at bounding box center [142, 226] width 165 height 17
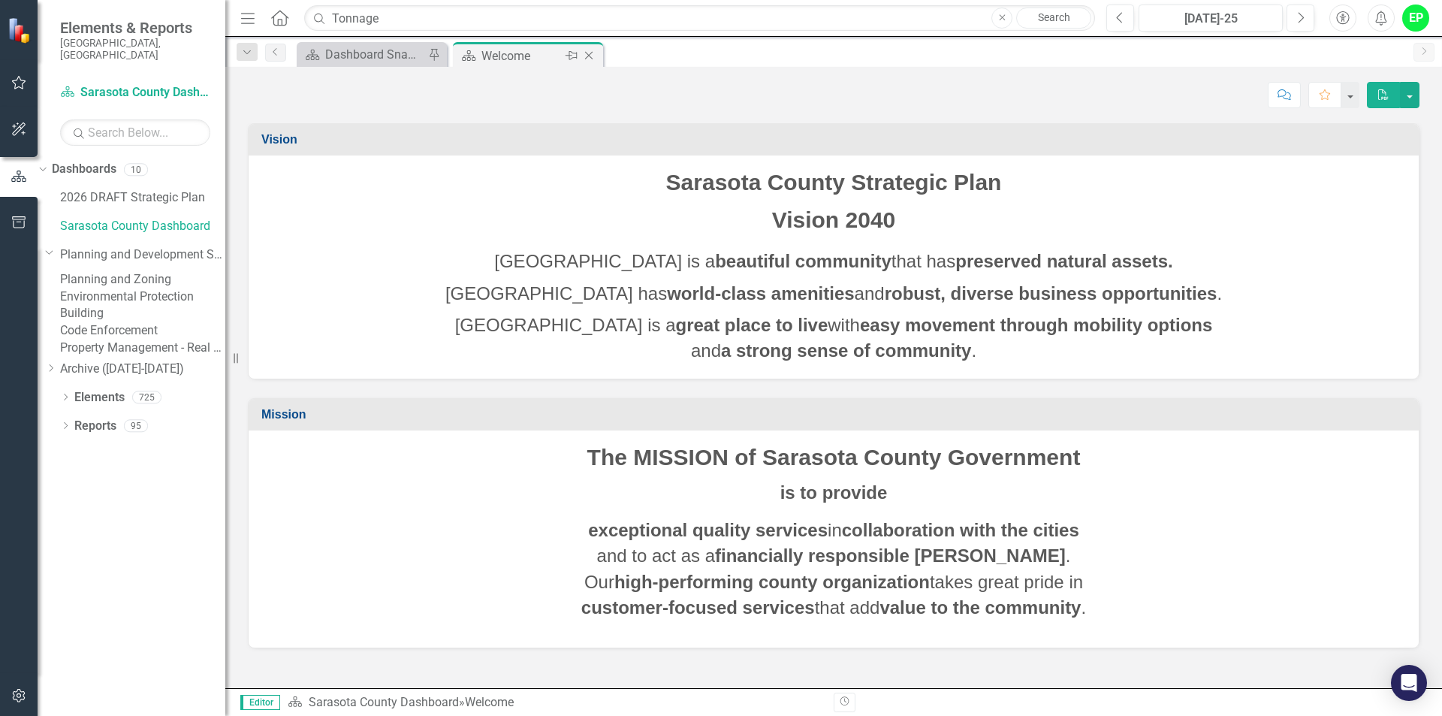
click at [592, 52] on icon "Close" at bounding box center [588, 56] width 15 height 12
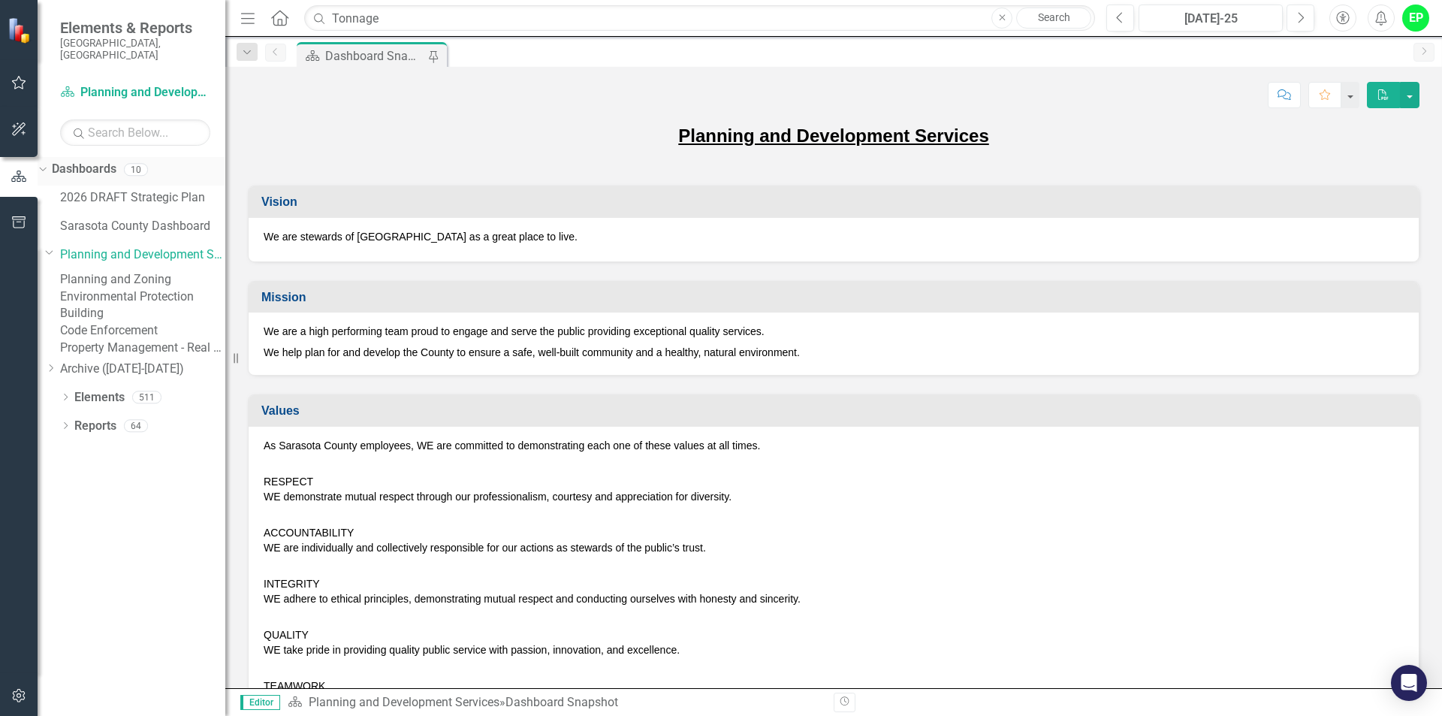
click at [80, 161] on link "Dashboards" at bounding box center [84, 169] width 65 height 17
click at [45, 164] on icon "Dropdown" at bounding box center [41, 169] width 8 height 11
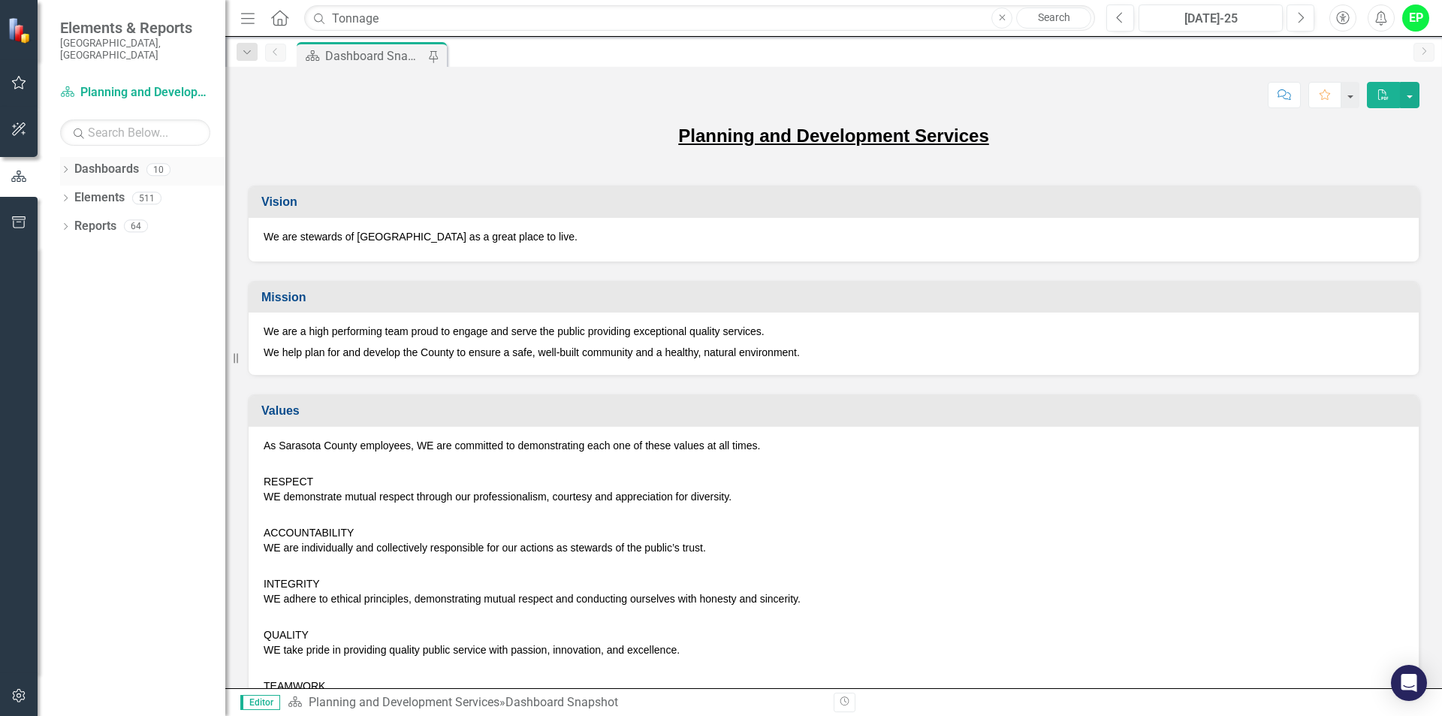
click at [65, 167] on icon "Dropdown" at bounding box center [65, 171] width 11 height 8
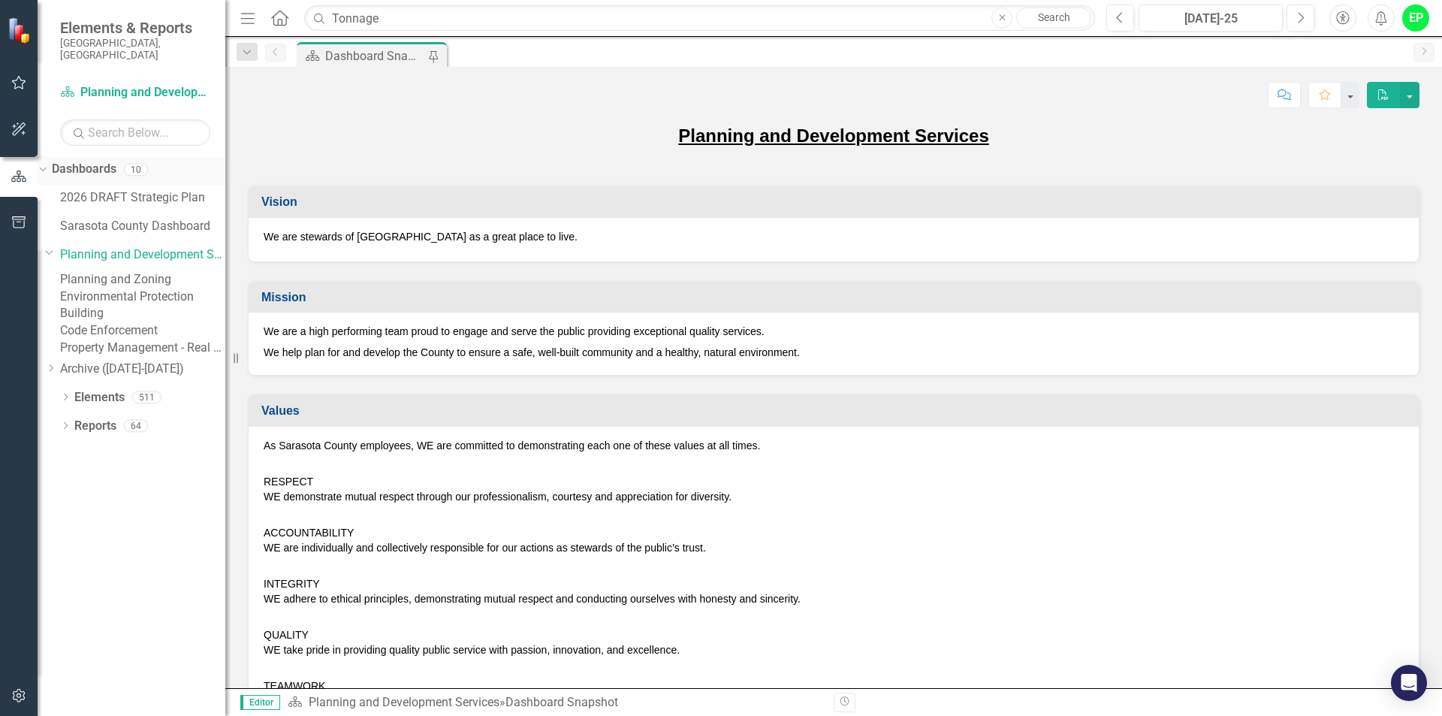
click at [45, 164] on icon "Dropdown" at bounding box center [41, 169] width 8 height 11
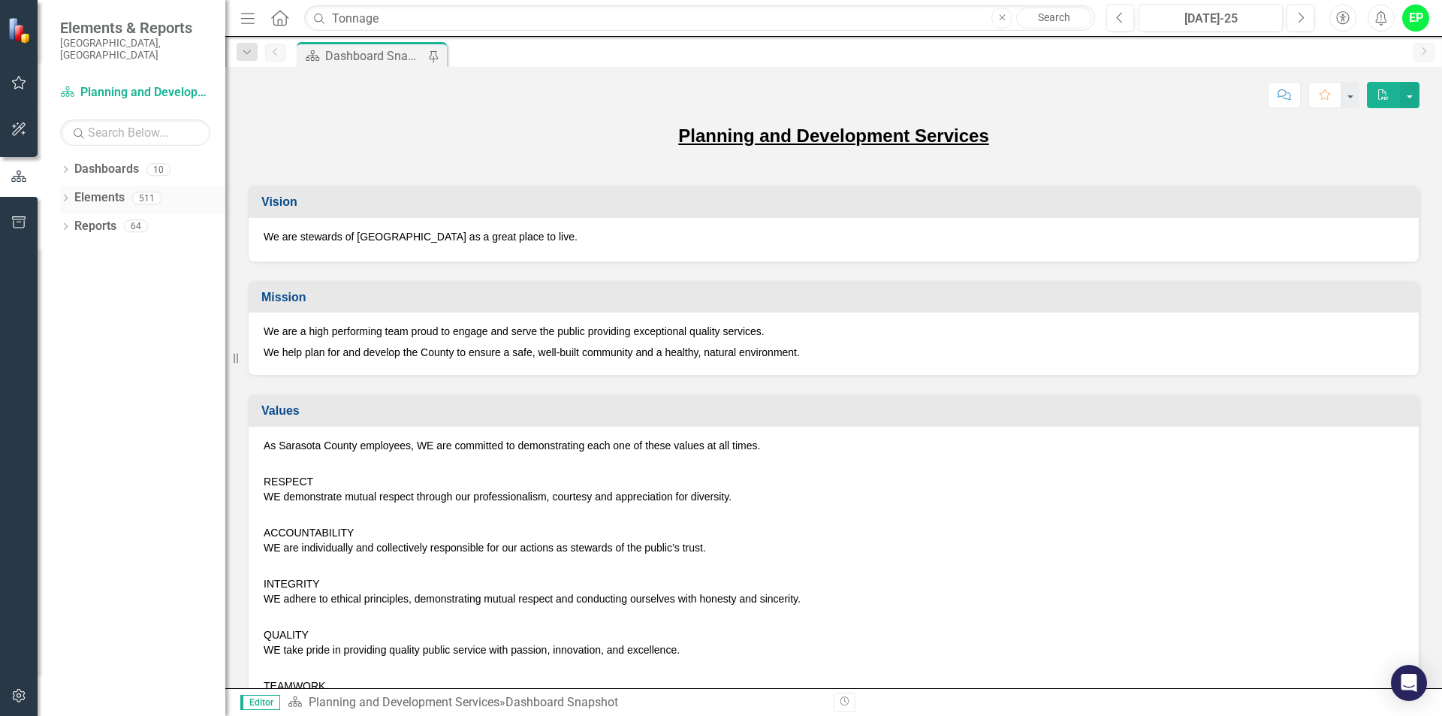
click at [70, 195] on icon "Dropdown" at bounding box center [65, 199] width 11 height 8
click at [120, 246] on link "Action Actions" at bounding box center [89, 254] width 61 height 17
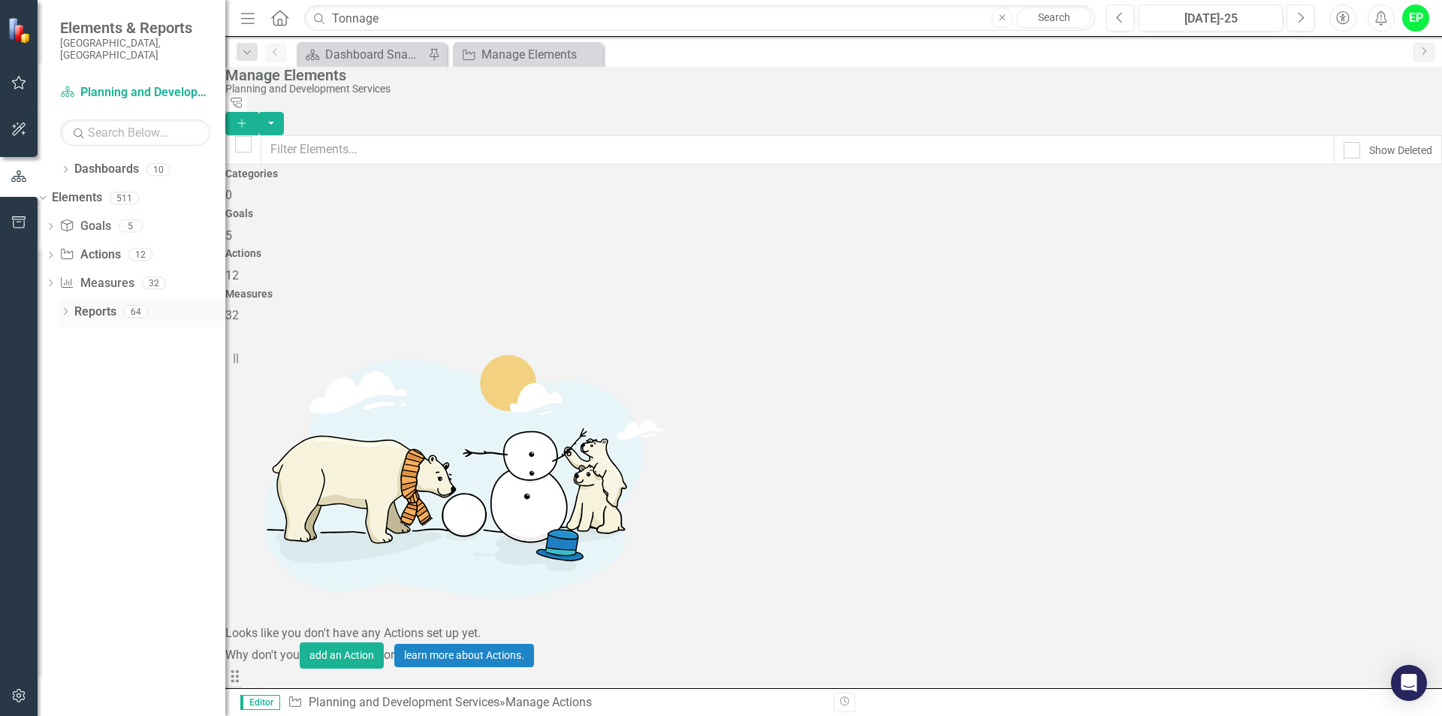
click at [66, 309] on icon "Dropdown" at bounding box center [65, 313] width 11 height 8
click at [45, 306] on icon "Dropdown" at bounding box center [41, 311] width 8 height 11
click at [48, 196] on div "Dropdown" at bounding box center [43, 200] width 11 height 8
click at [438, 25] on input "Tonnage" at bounding box center [699, 18] width 791 height 26
click at [381, 16] on input "Tonnage" at bounding box center [699, 18] width 791 height 26
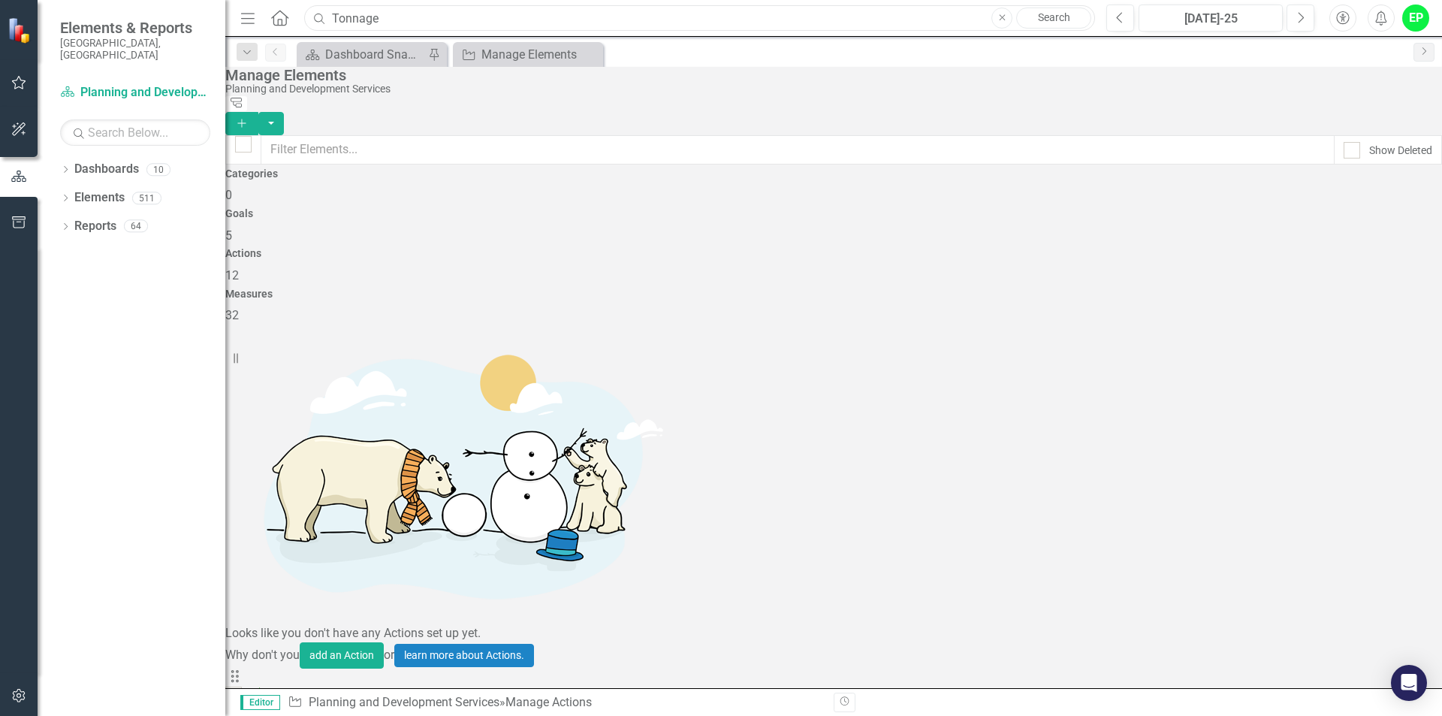
drag, startPoint x: 418, startPoint y: 18, endPoint x: 325, endPoint y: 4, distance: 93.5
click at [325, 4] on div "Menu Home Search Tonnage Close Search" at bounding box center [664, 18] width 855 height 29
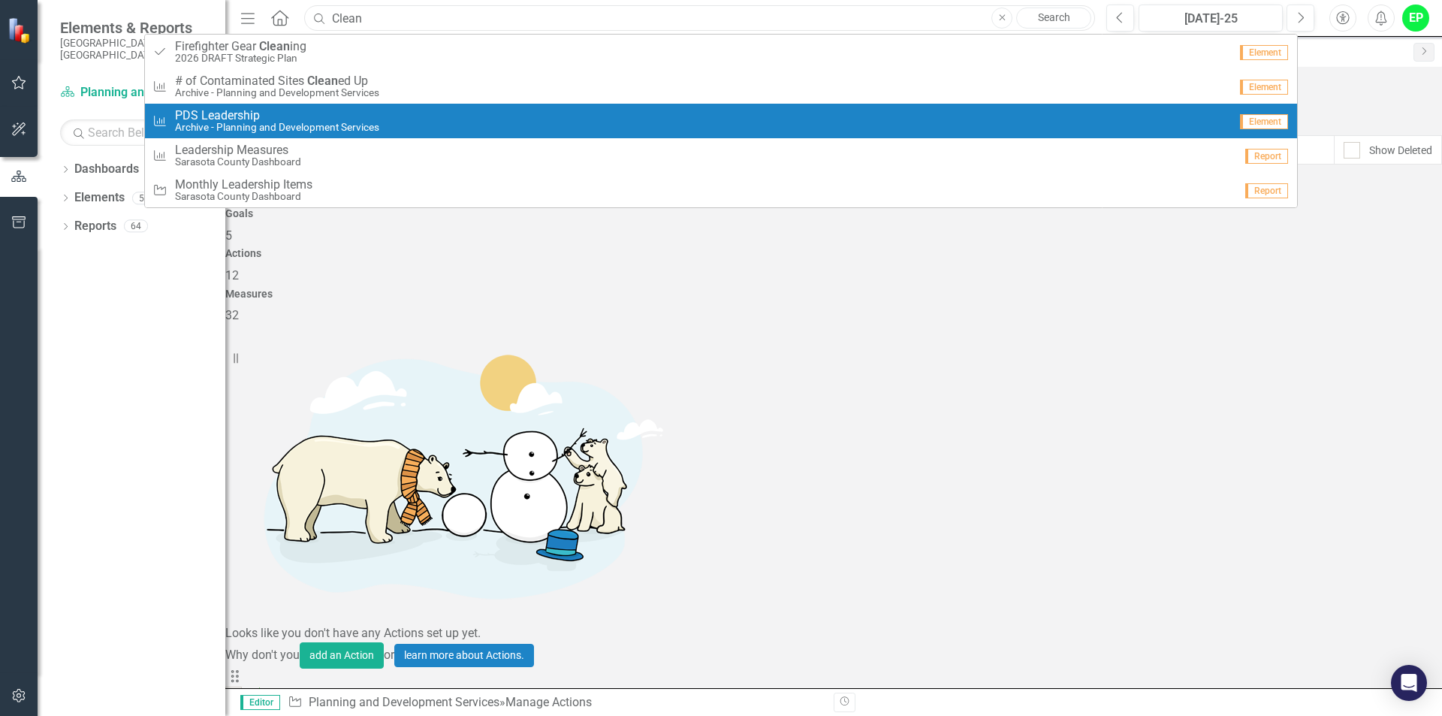
type input "Clean"
click at [216, 117] on span "P D S L e a d e r s h i p" at bounding box center [277, 116] width 204 height 14
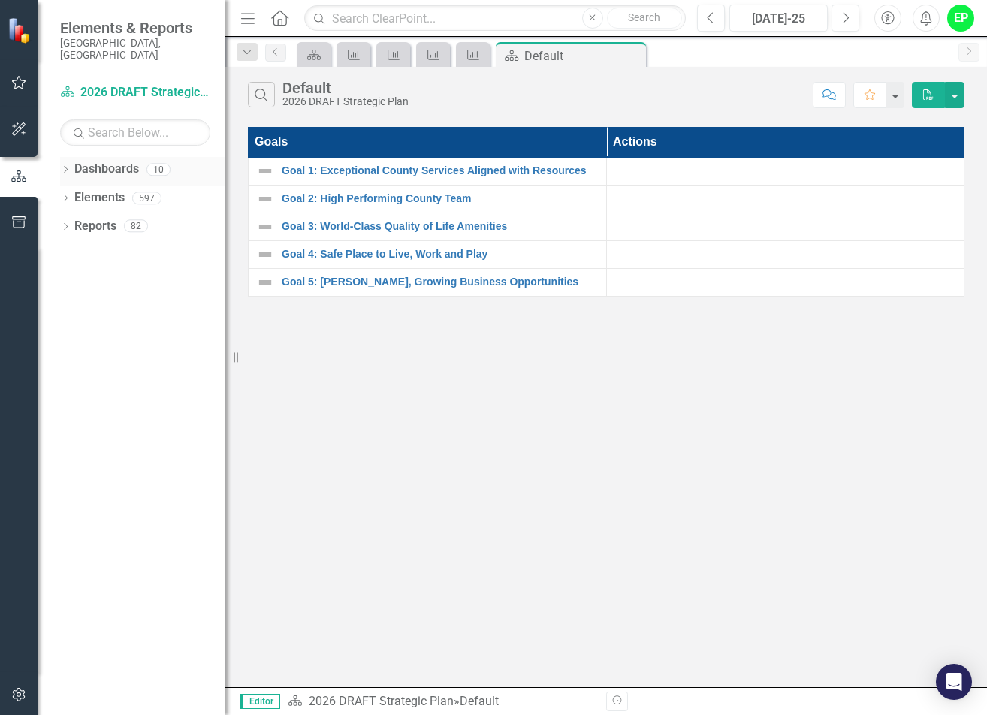
click at [102, 161] on link "Dashboards" at bounding box center [106, 169] width 65 height 17
click at [68, 167] on icon "Dropdown" at bounding box center [65, 171] width 11 height 8
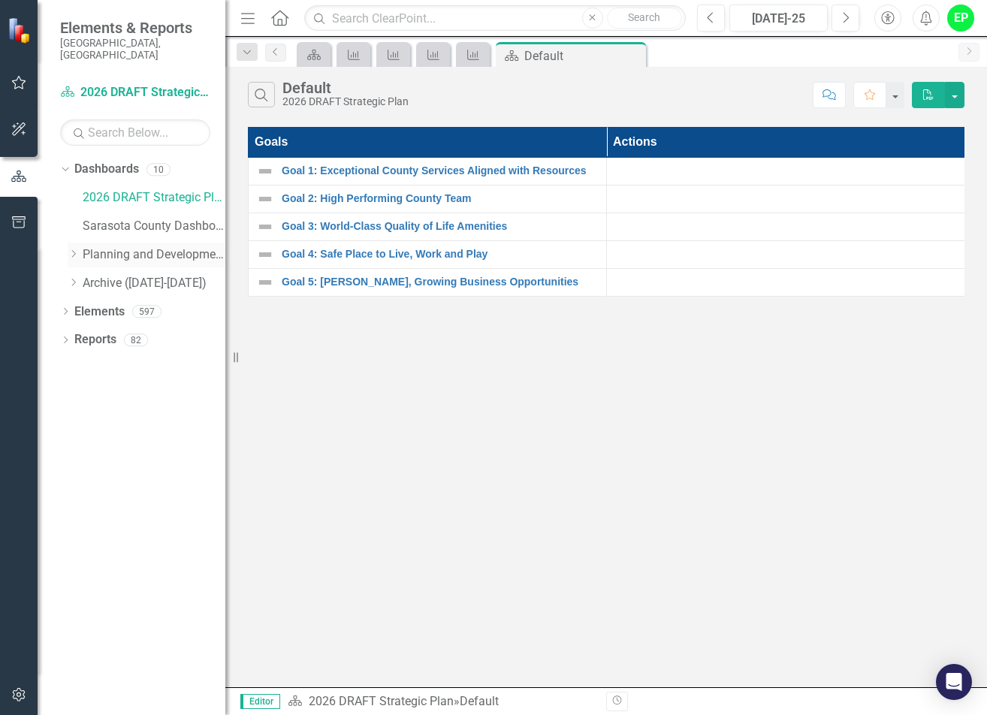
click at [85, 246] on link "Planning and Development Services" at bounding box center [154, 254] width 143 height 17
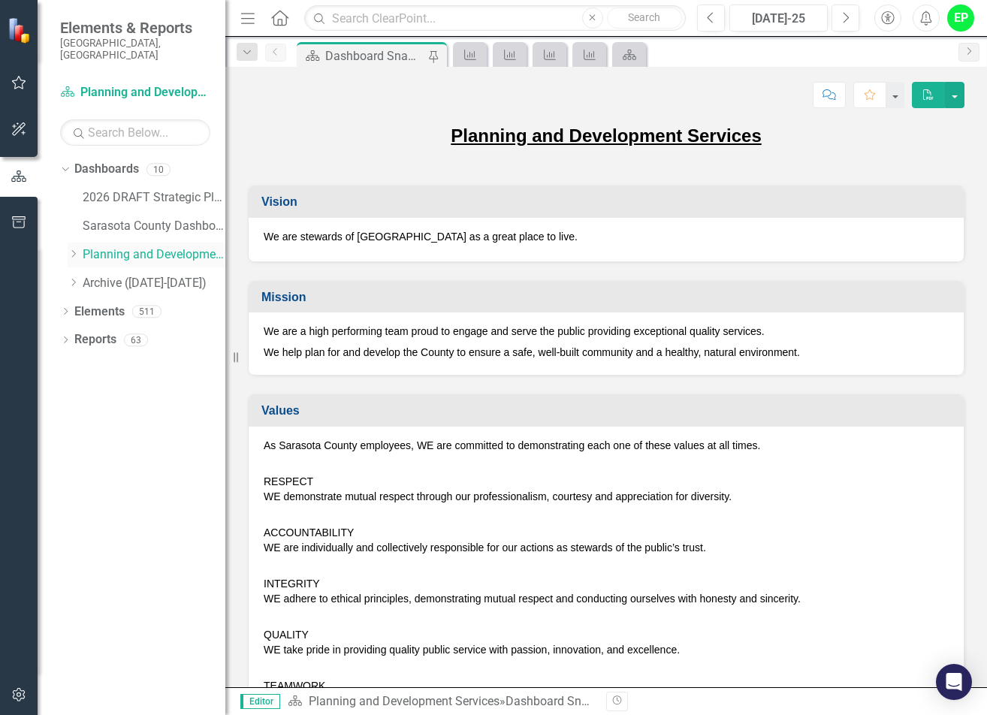
click at [74, 249] on icon "Dropdown" at bounding box center [73, 253] width 11 height 9
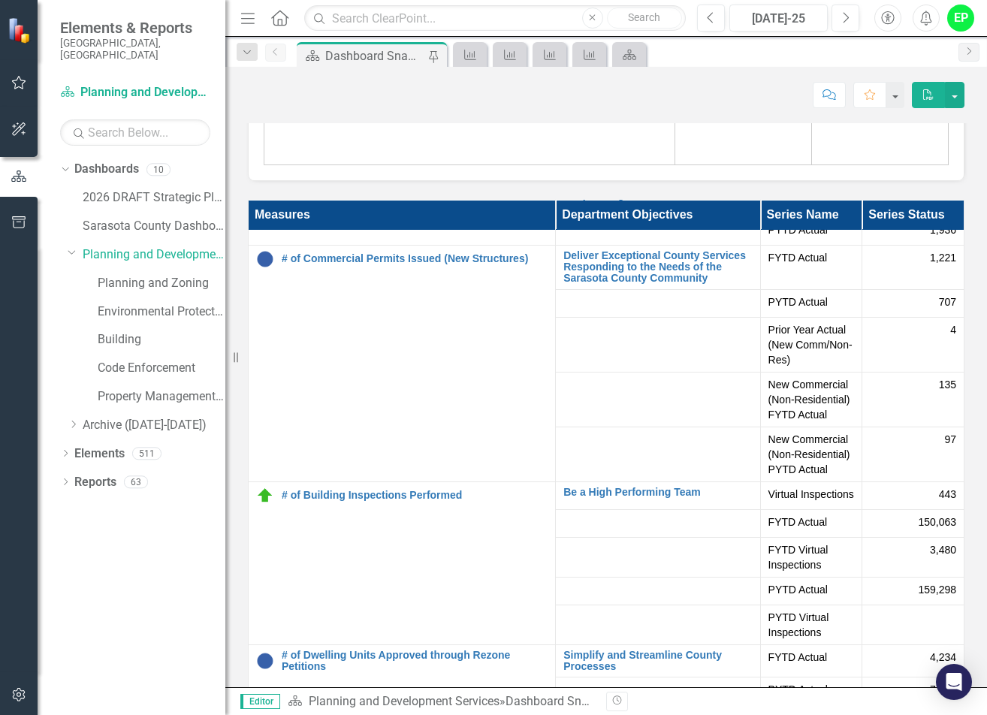
scroll to position [526, 0]
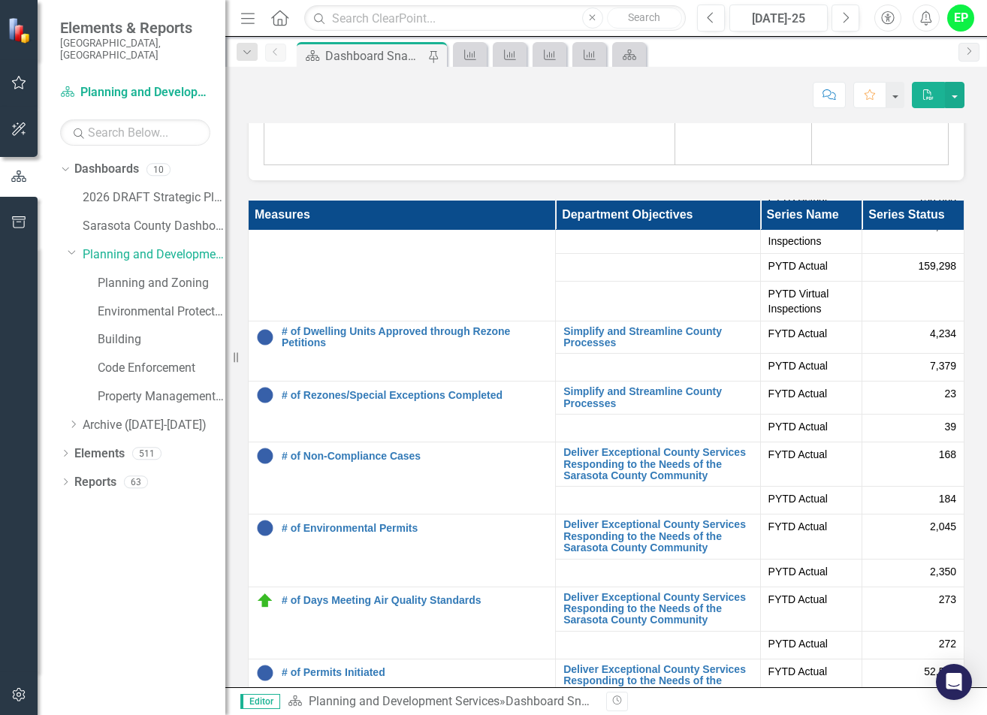
click at [295, 230] on th "Measures" at bounding box center [402, 215] width 307 height 30
click at [388, 207] on div "Measures Sort Ascending Department Objectives Series Name Series Status # of DR…" at bounding box center [606, 477] width 739 height 592
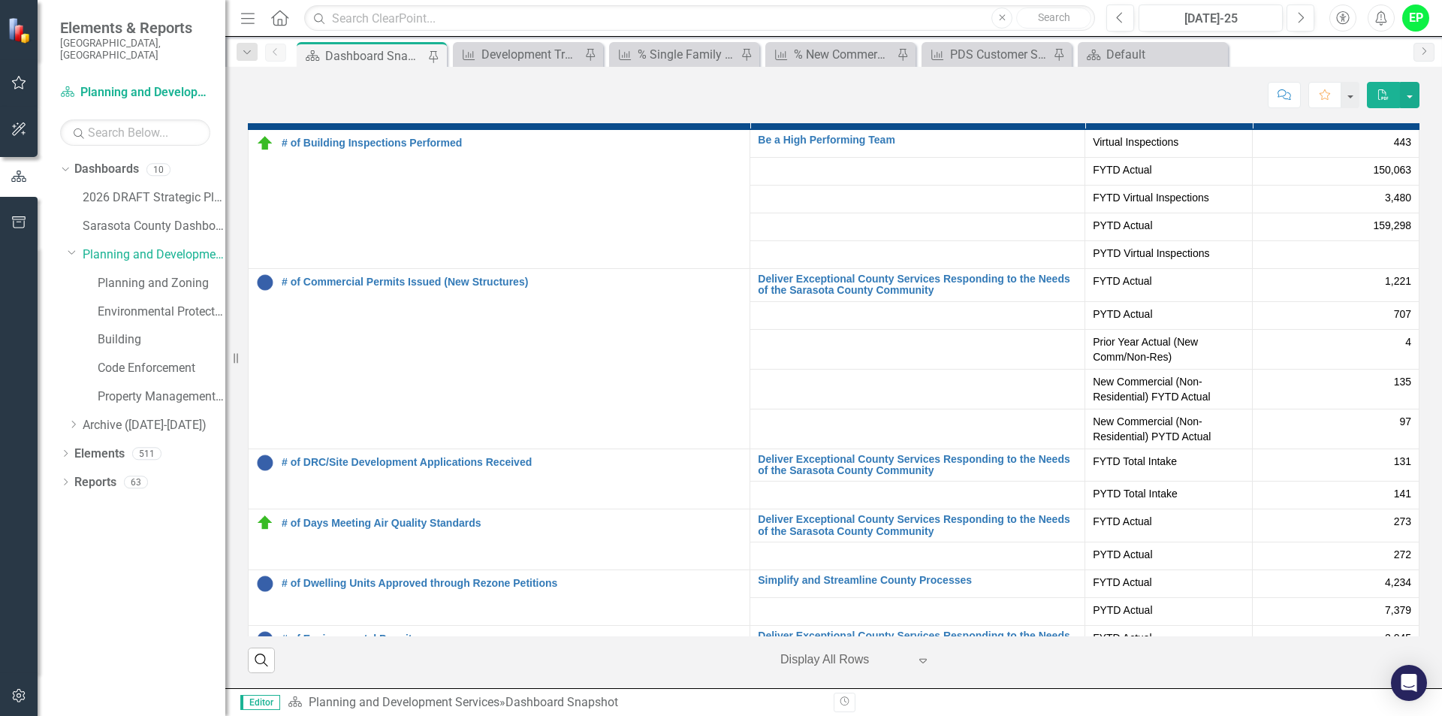
scroll to position [3556, 0]
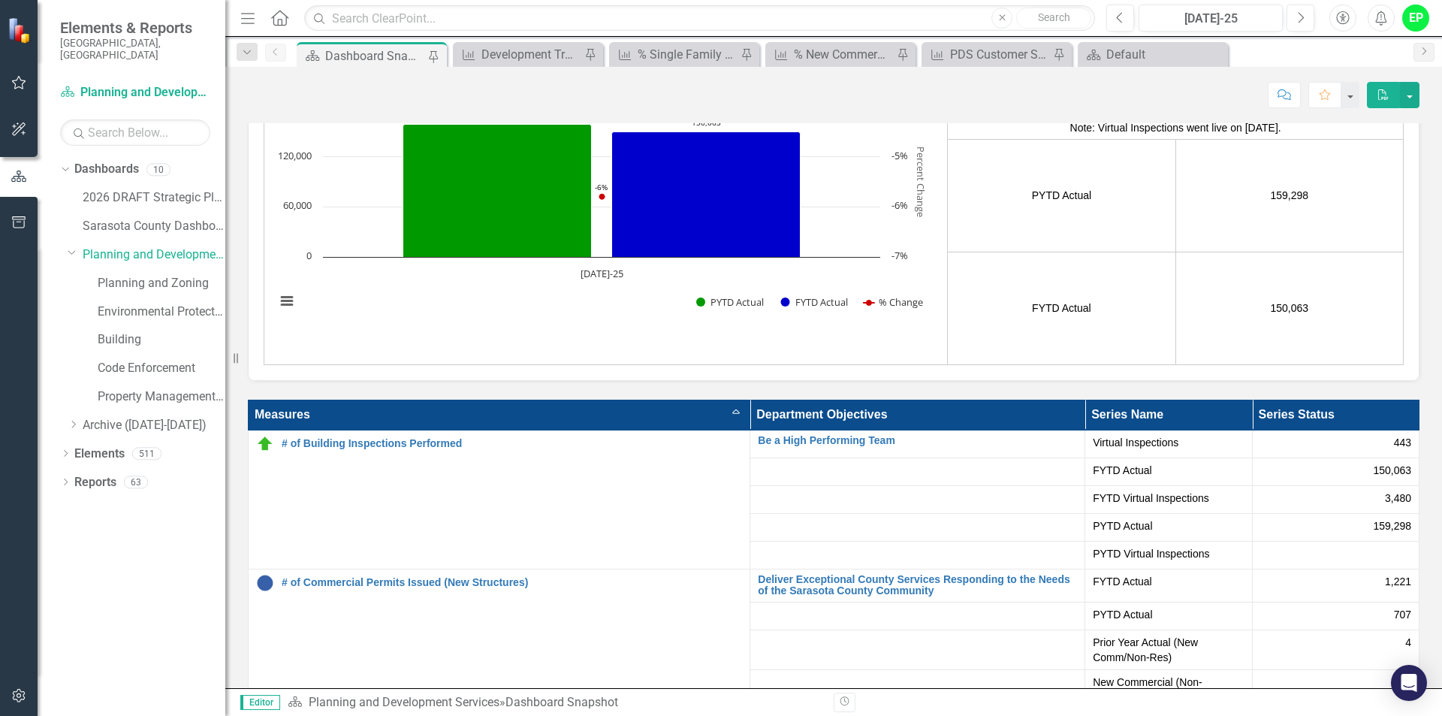
click at [562, 405] on th "Measures Sort Ascending" at bounding box center [500, 415] width 502 height 30
click at [727, 415] on th "Measures Sort Descending" at bounding box center [500, 415] width 502 height 30
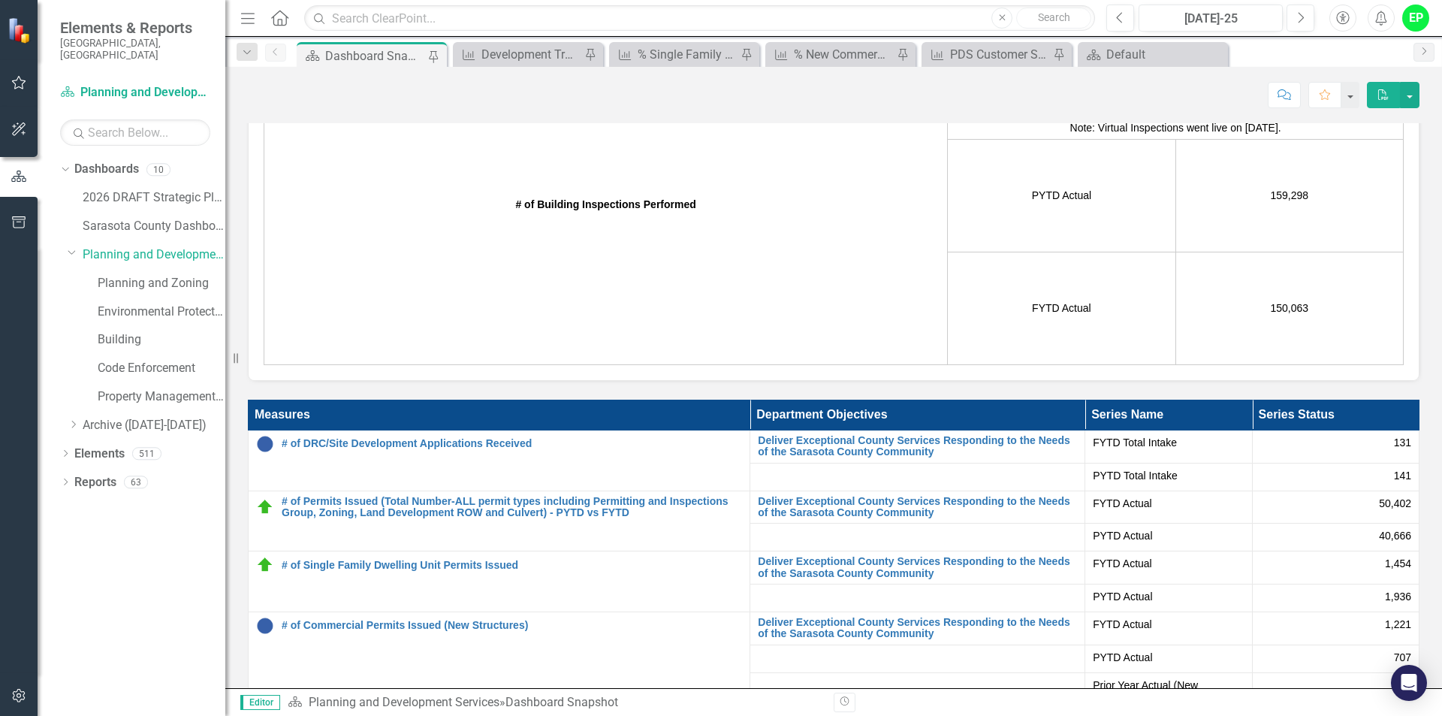
click at [727, 415] on th "Measures" at bounding box center [500, 415] width 502 height 30
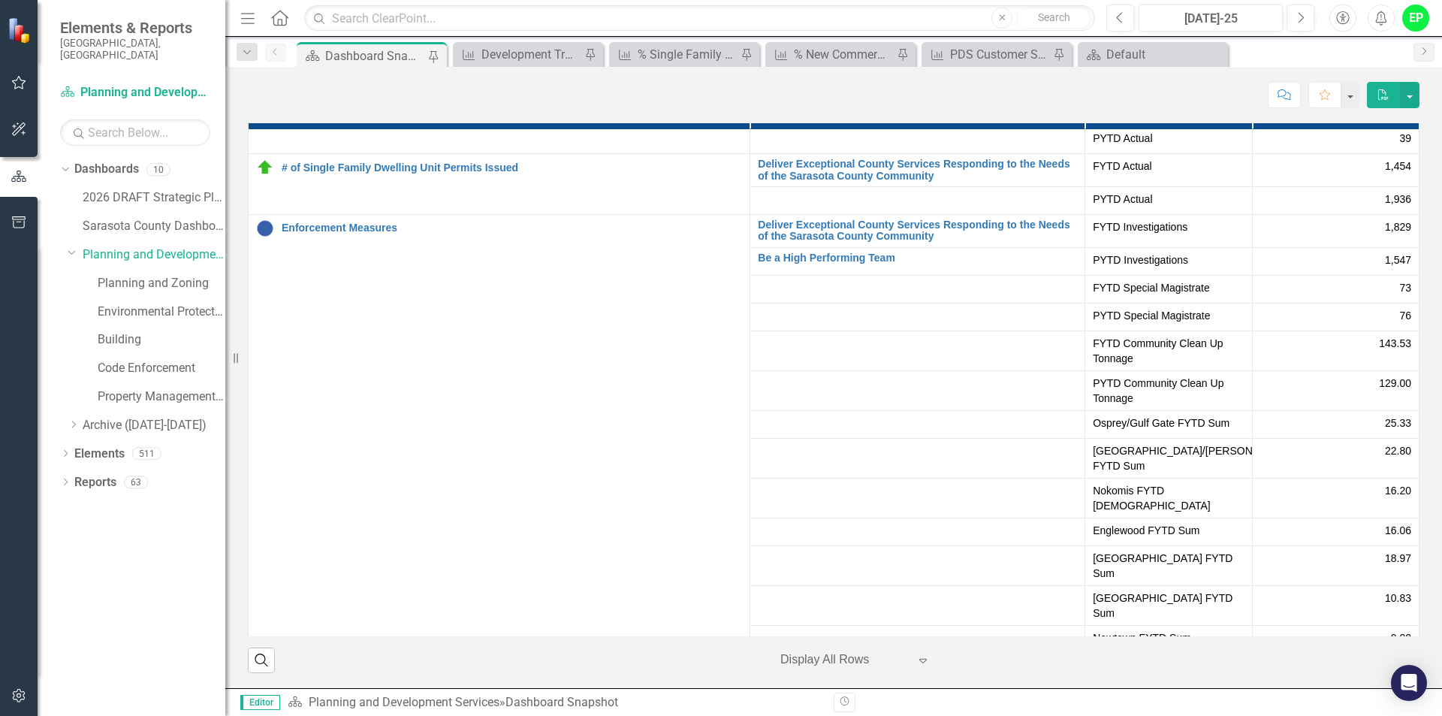
scroll to position [822, 0]
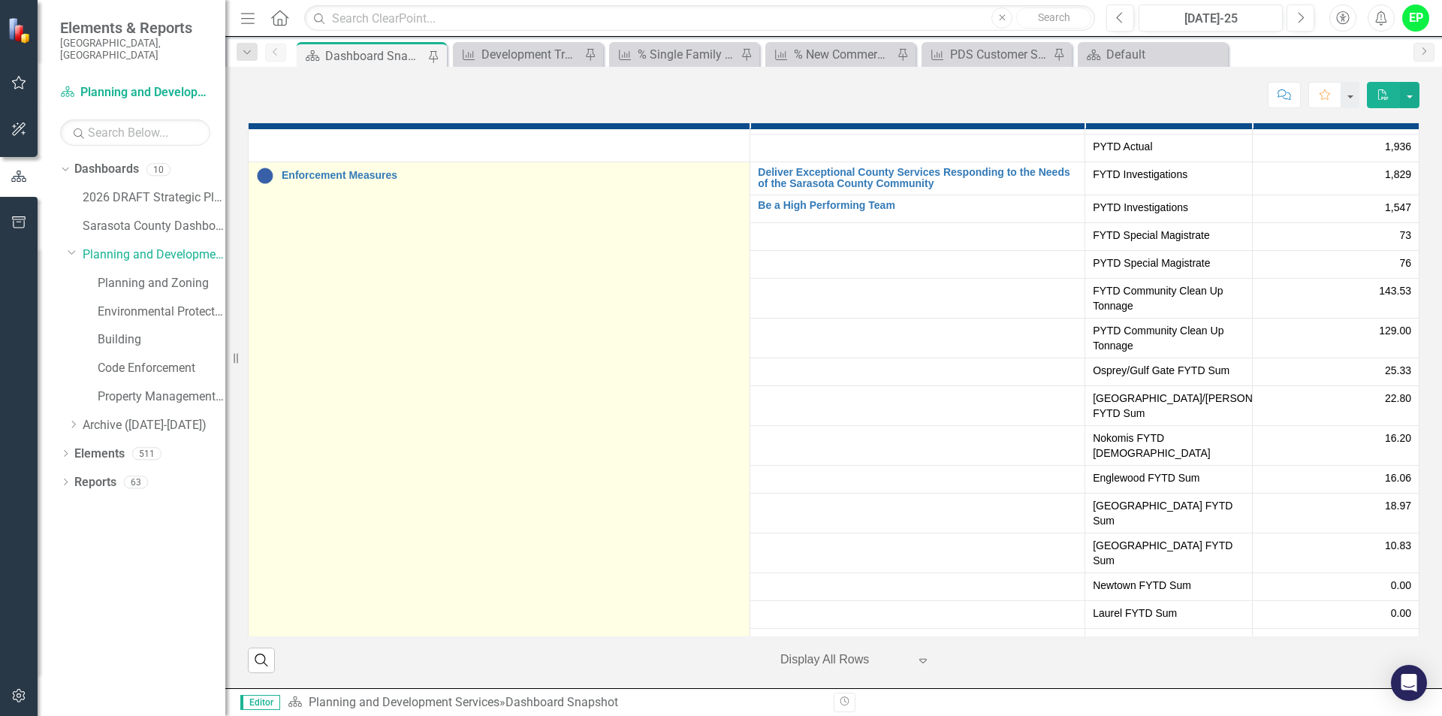
click at [376, 182] on div "Enforcement Measures" at bounding box center [499, 176] width 486 height 18
click at [374, 174] on link "Enforcement Measures" at bounding box center [512, 175] width 460 height 11
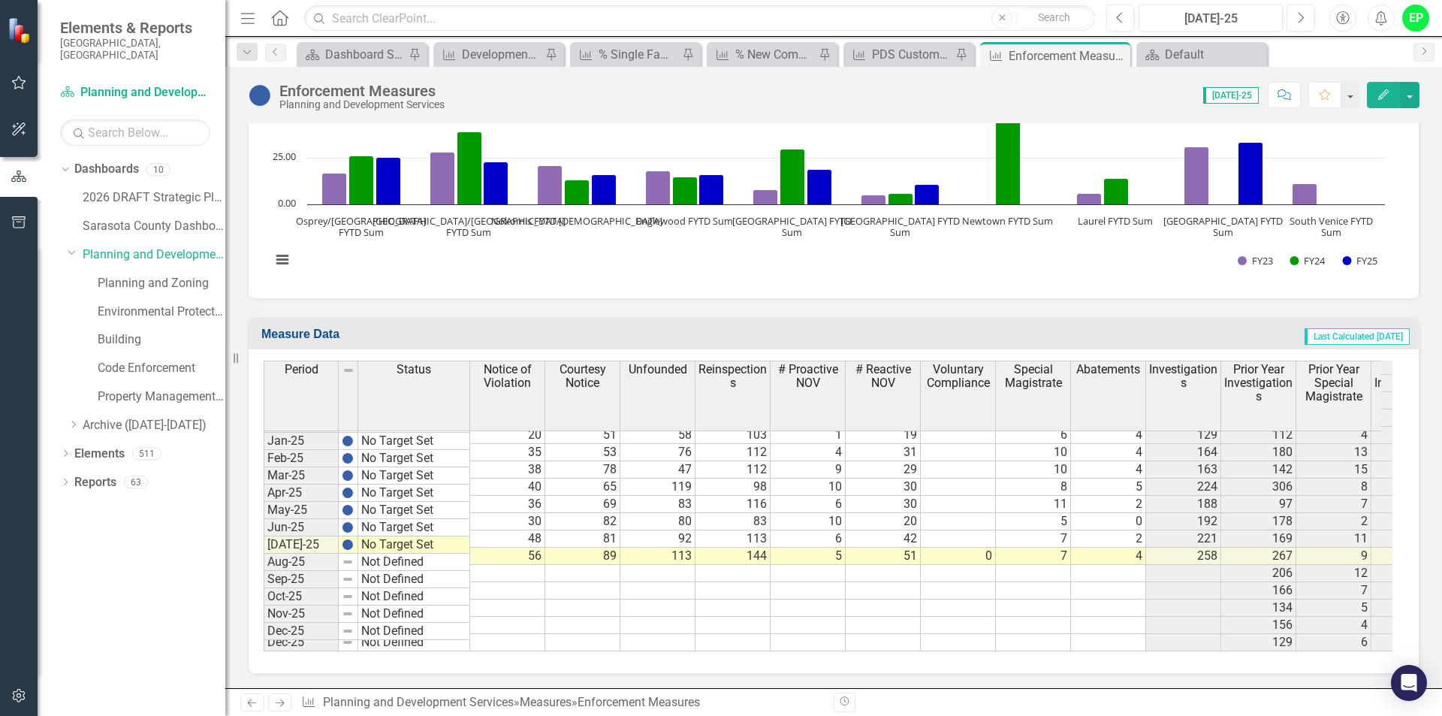
scroll to position [3653, 0]
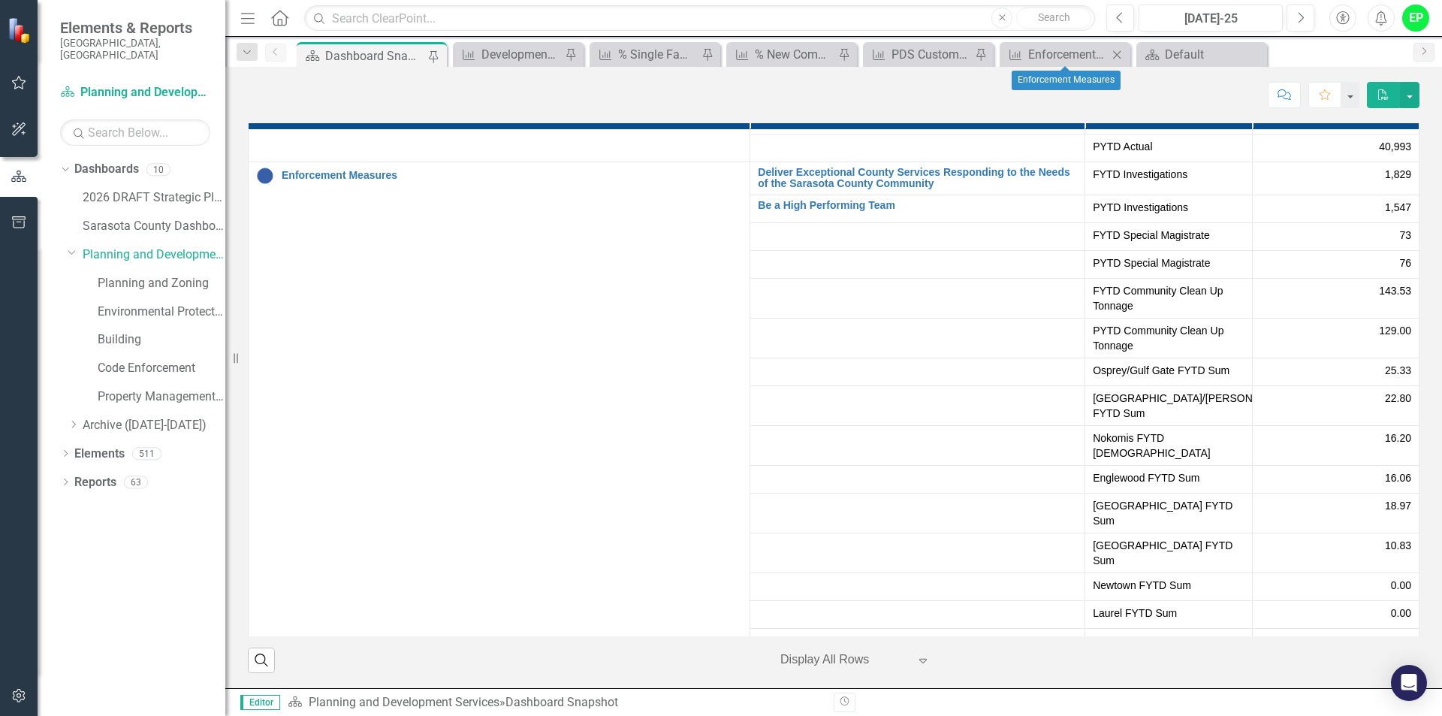
click at [986, 56] on icon "Close" at bounding box center [1116, 55] width 15 height 12
click at [981, 51] on div "Enforcement Measures" at bounding box center [999, 54] width 99 height 19
